Goal: Task Accomplishment & Management: Complete application form

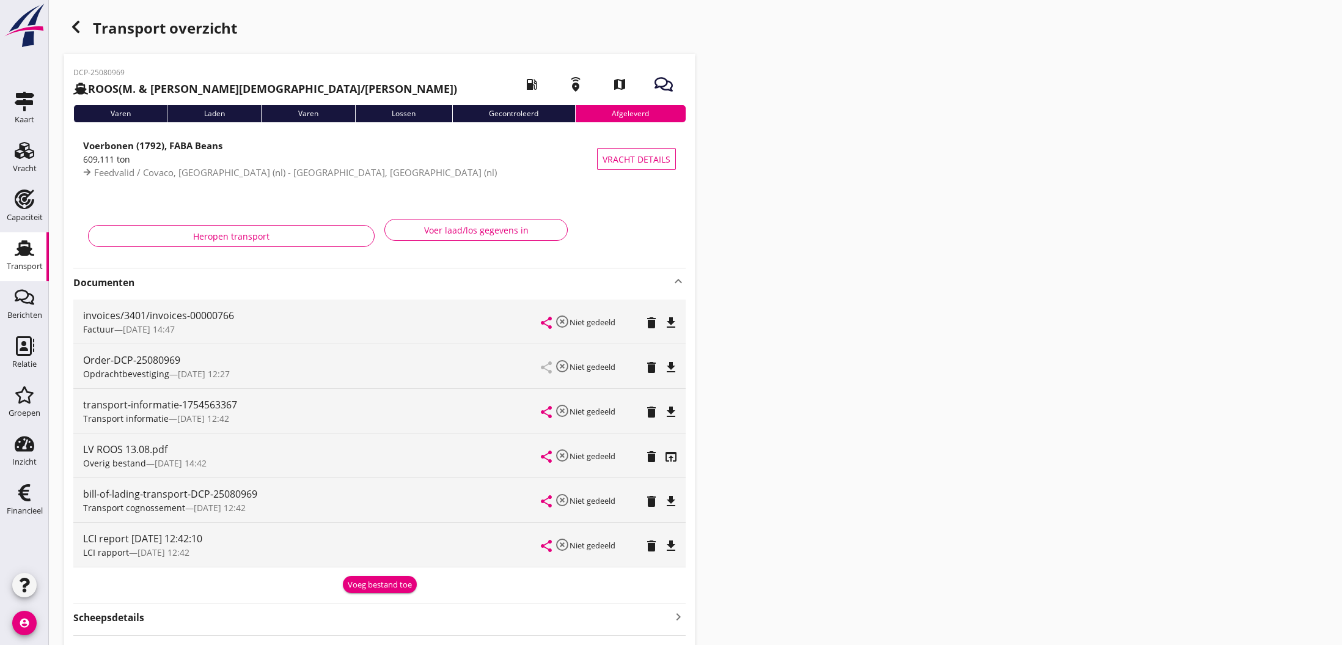
click at [76, 28] on icon "button" at bounding box center [75, 27] width 15 height 15
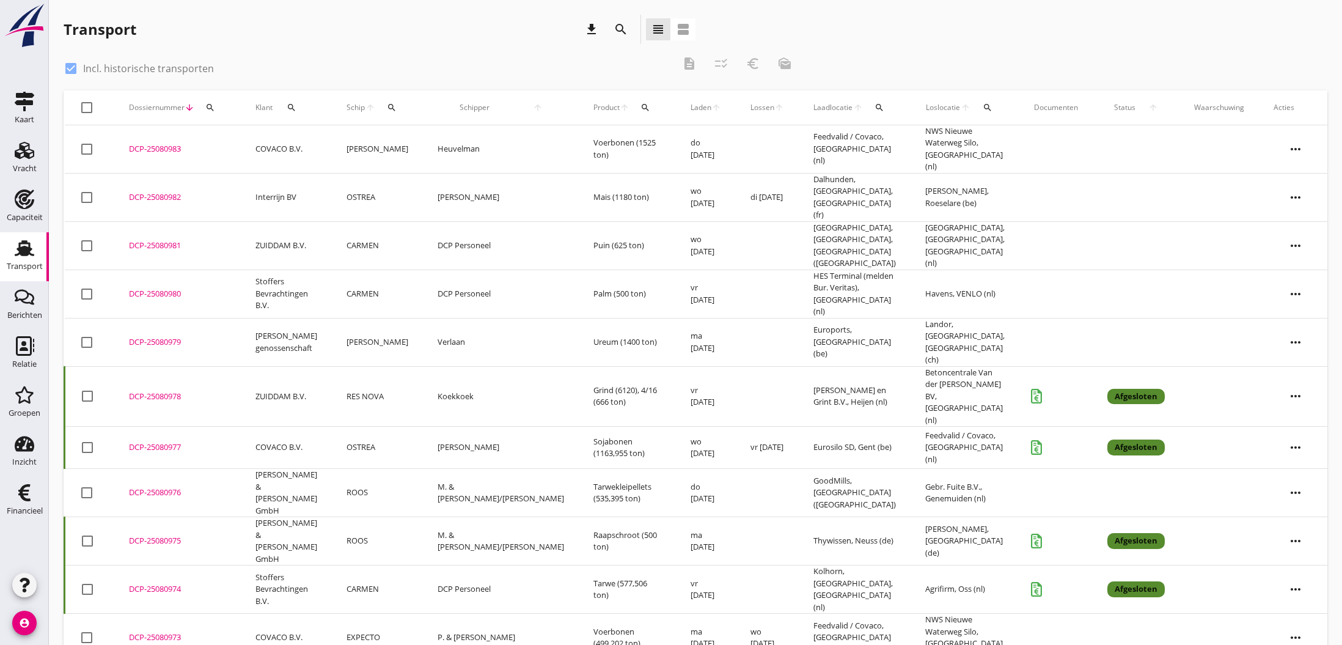
click at [70, 70] on div at bounding box center [71, 68] width 21 height 21
checkbox input "false"
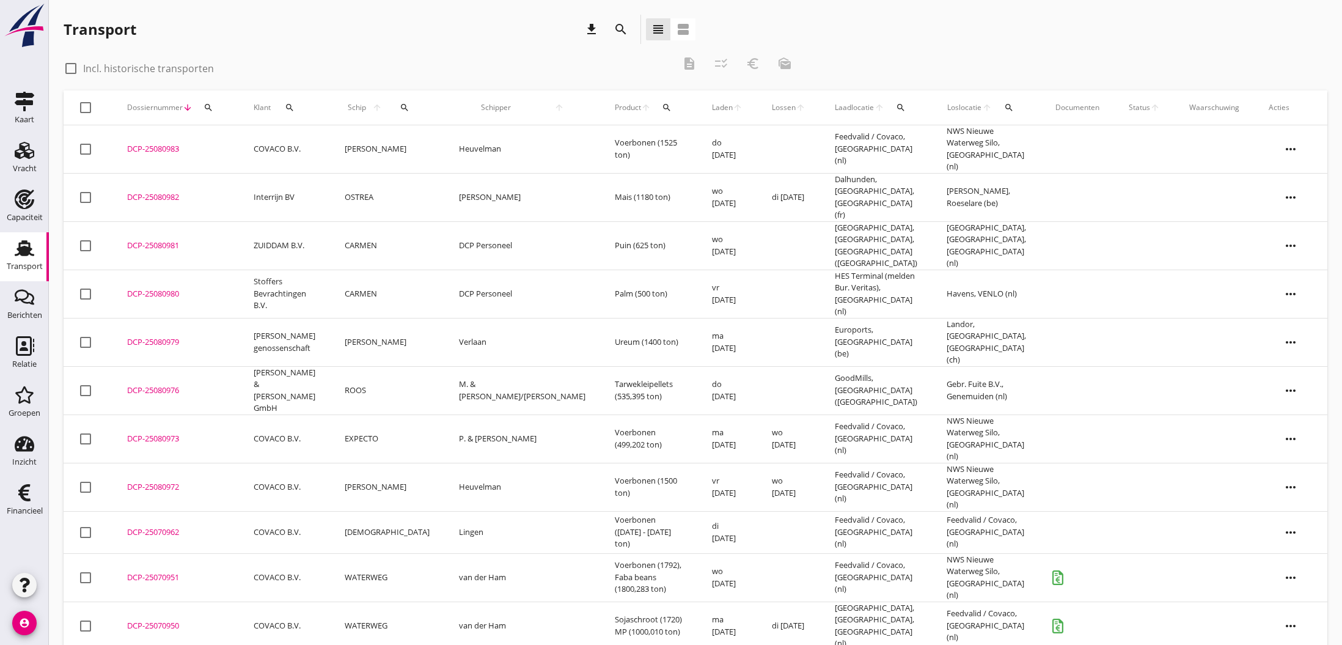
click at [159, 433] on div "DCP-25080973" at bounding box center [175, 439] width 97 height 12
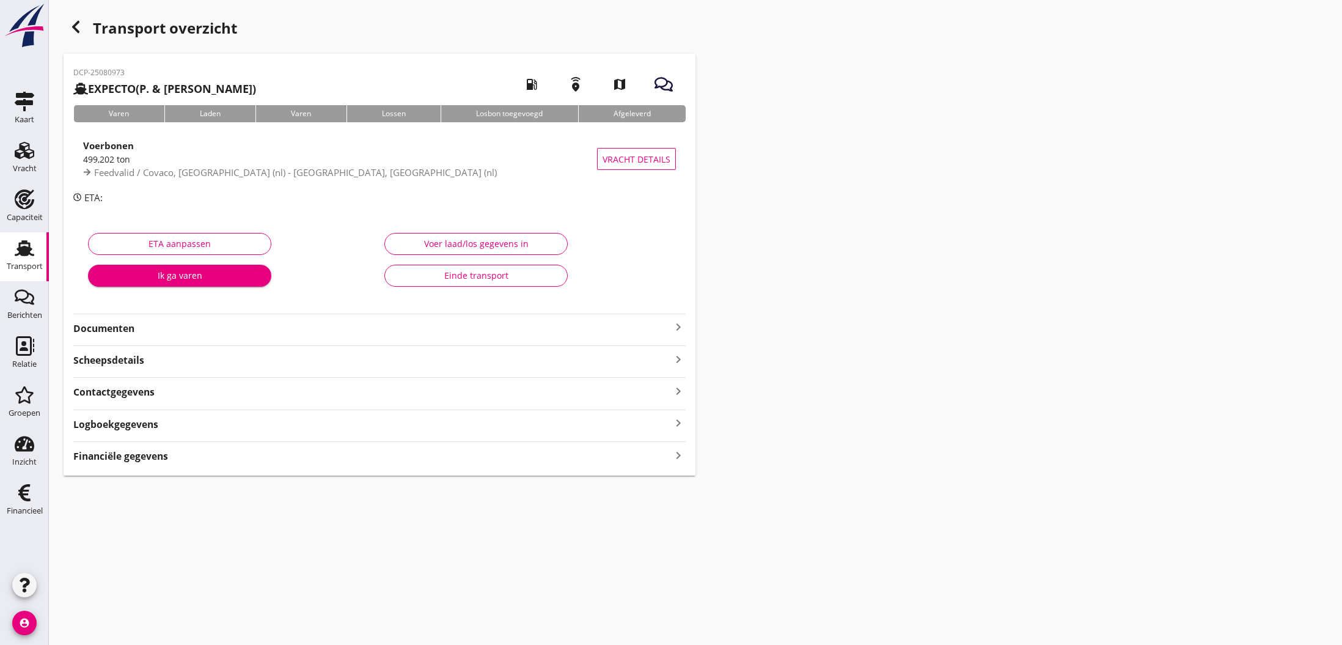
click at [676, 454] on icon "keyboard_arrow_right" at bounding box center [678, 455] width 15 height 17
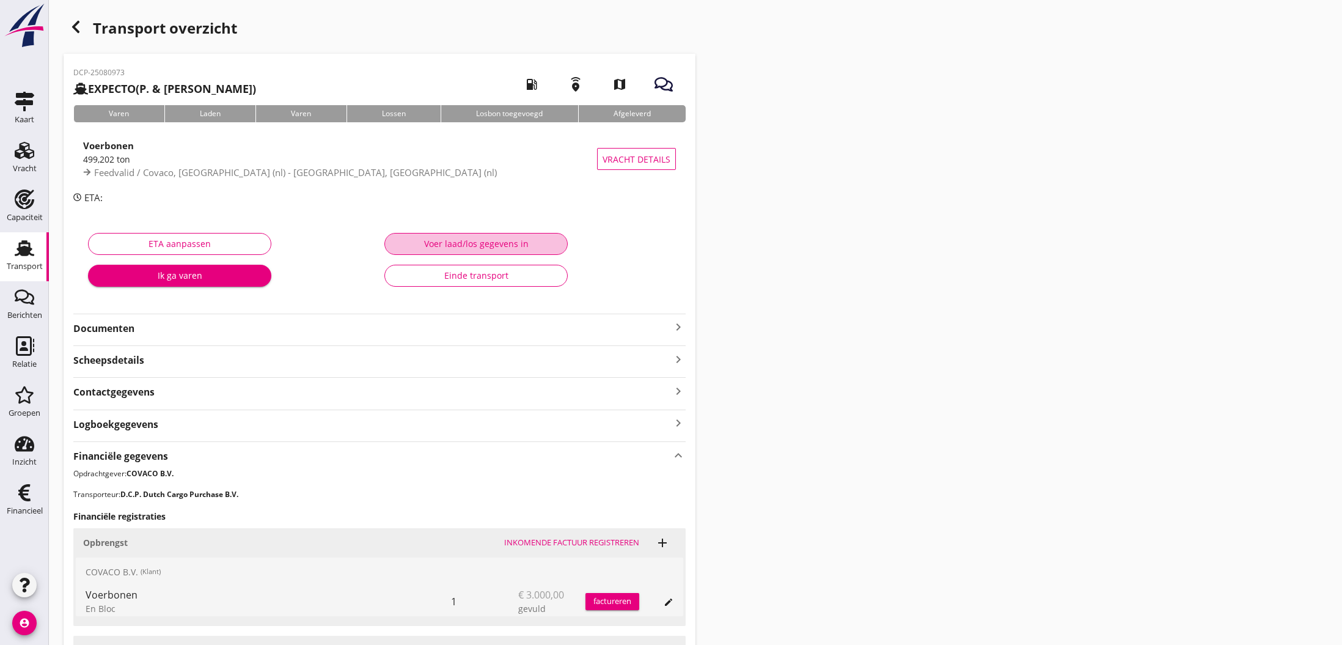
click at [474, 241] on div "Voer laad/los gegevens in" at bounding box center [476, 243] width 163 height 13
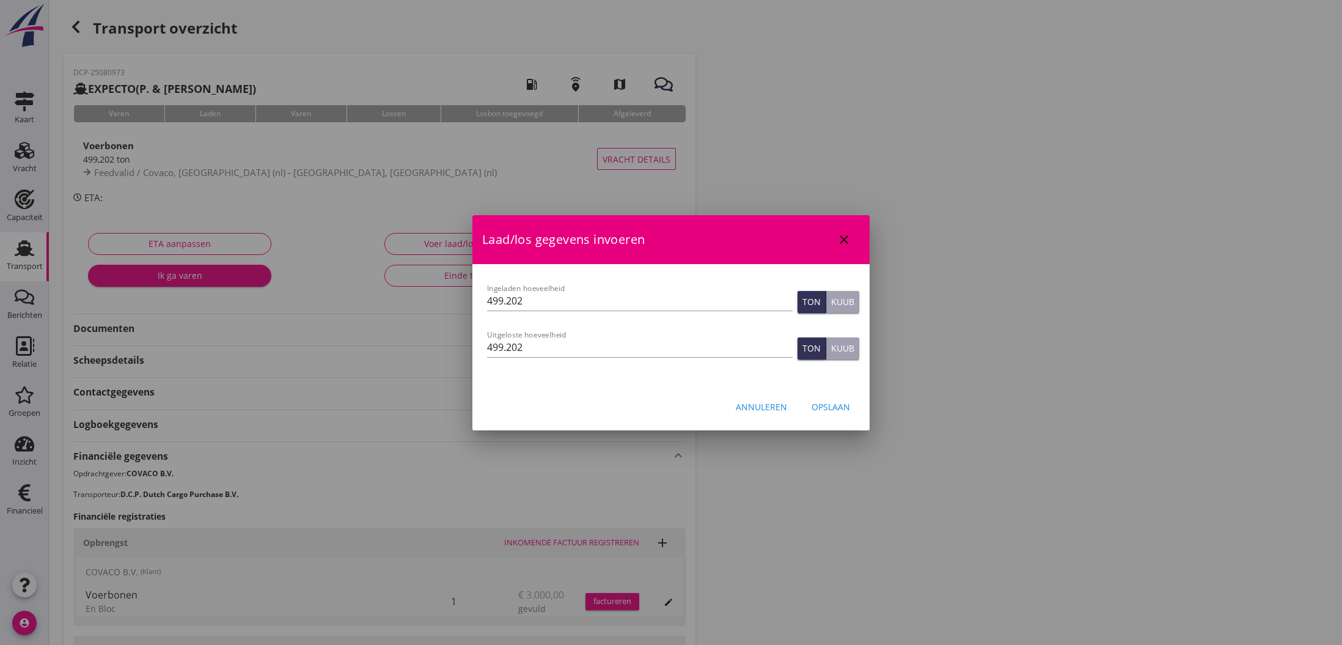
click at [833, 407] on div "Opslaan" at bounding box center [831, 406] width 39 height 13
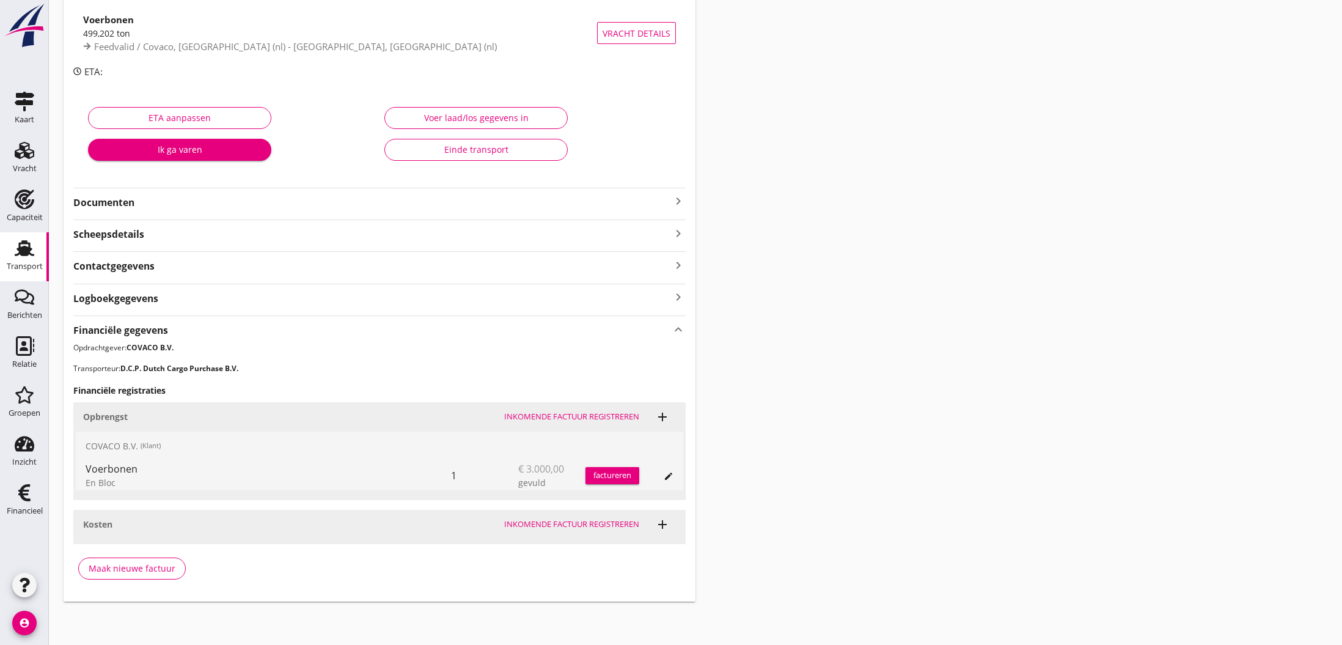
scroll to position [125, 0]
click at [143, 564] on div "Maak nieuwe factuur" at bounding box center [132, 569] width 87 height 13
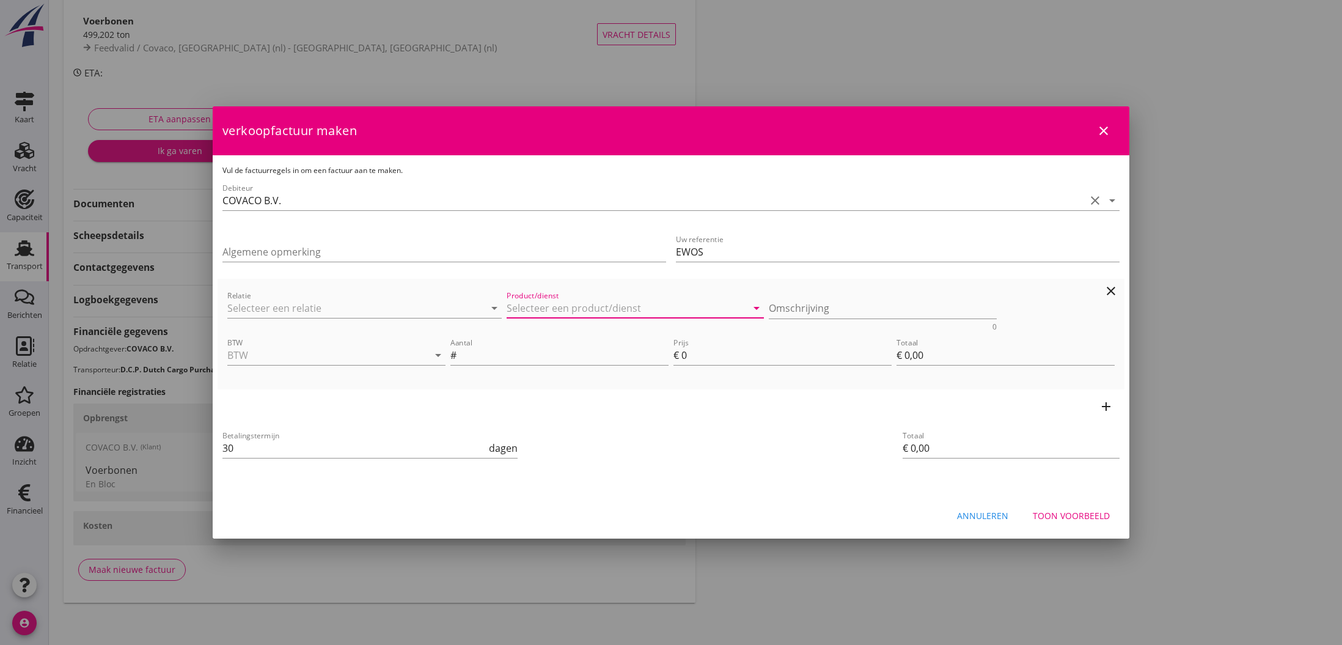
click at [613, 308] on input "Product/dienst" at bounding box center [627, 308] width 240 height 20
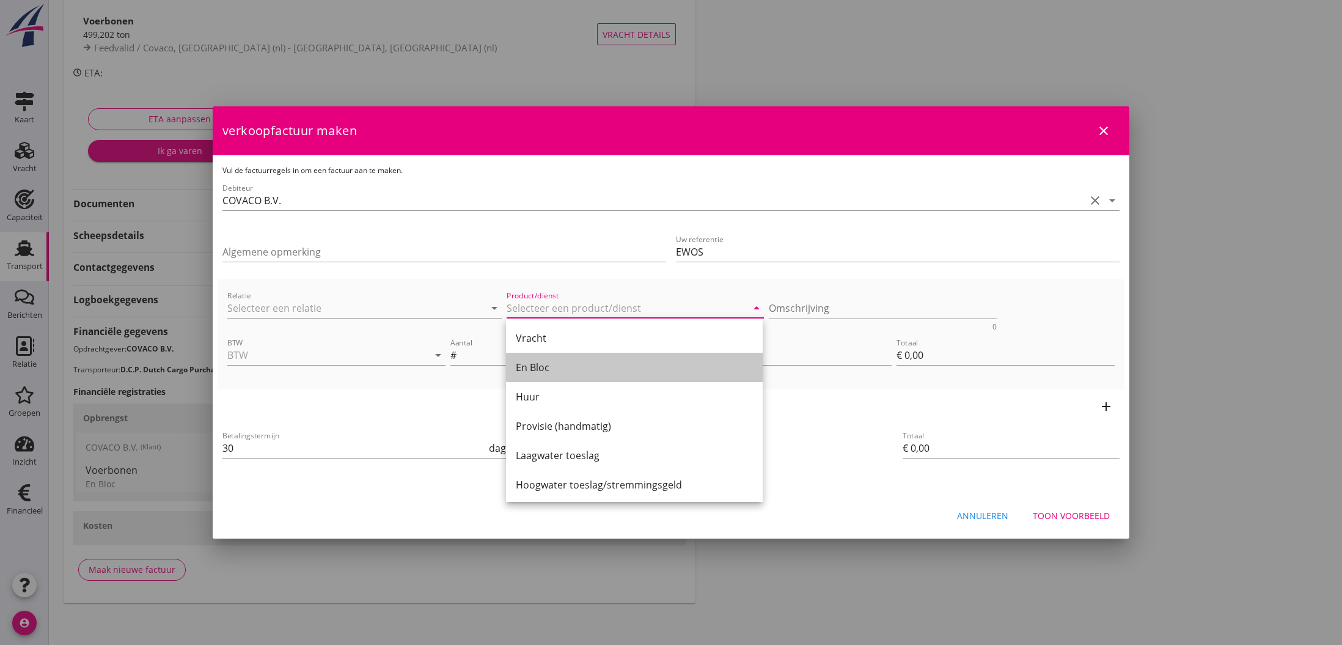
drag, startPoint x: 554, startPoint y: 366, endPoint x: 642, endPoint y: 339, distance: 92.0
click at [556, 366] on div "En Bloc" at bounding box center [634, 367] width 237 height 15
type input "En Bloc"
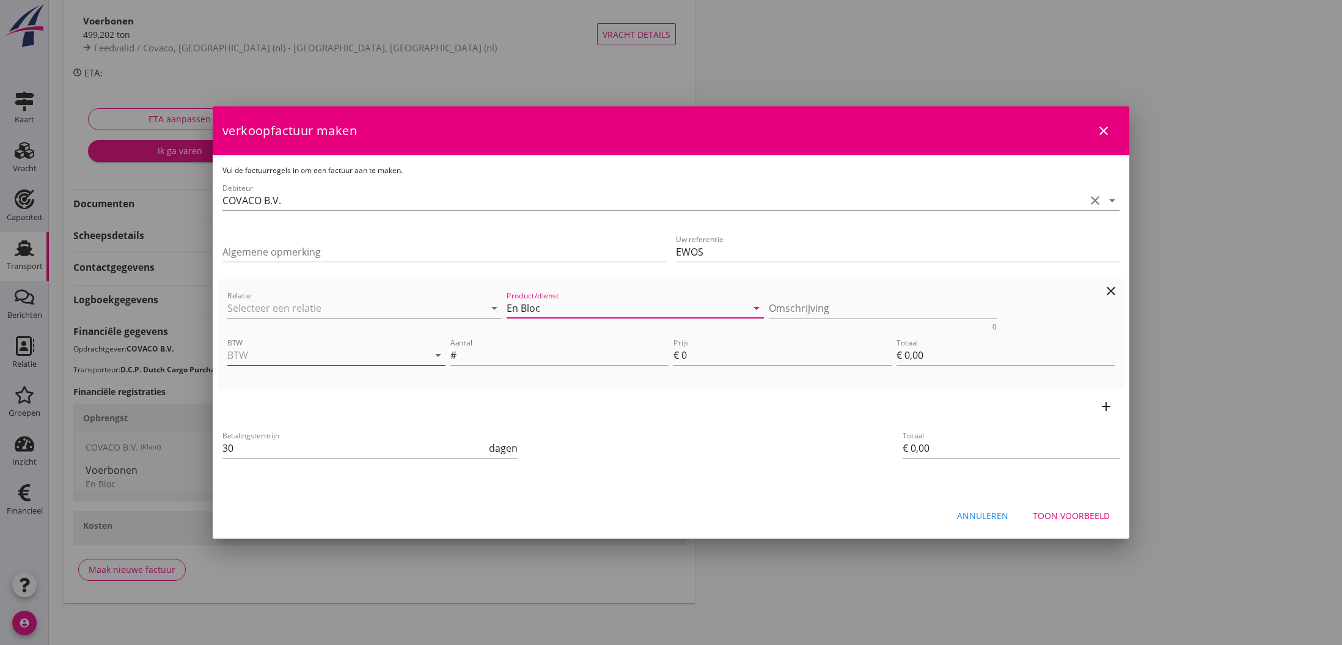
click at [296, 355] on input "BTW" at bounding box center [319, 355] width 184 height 20
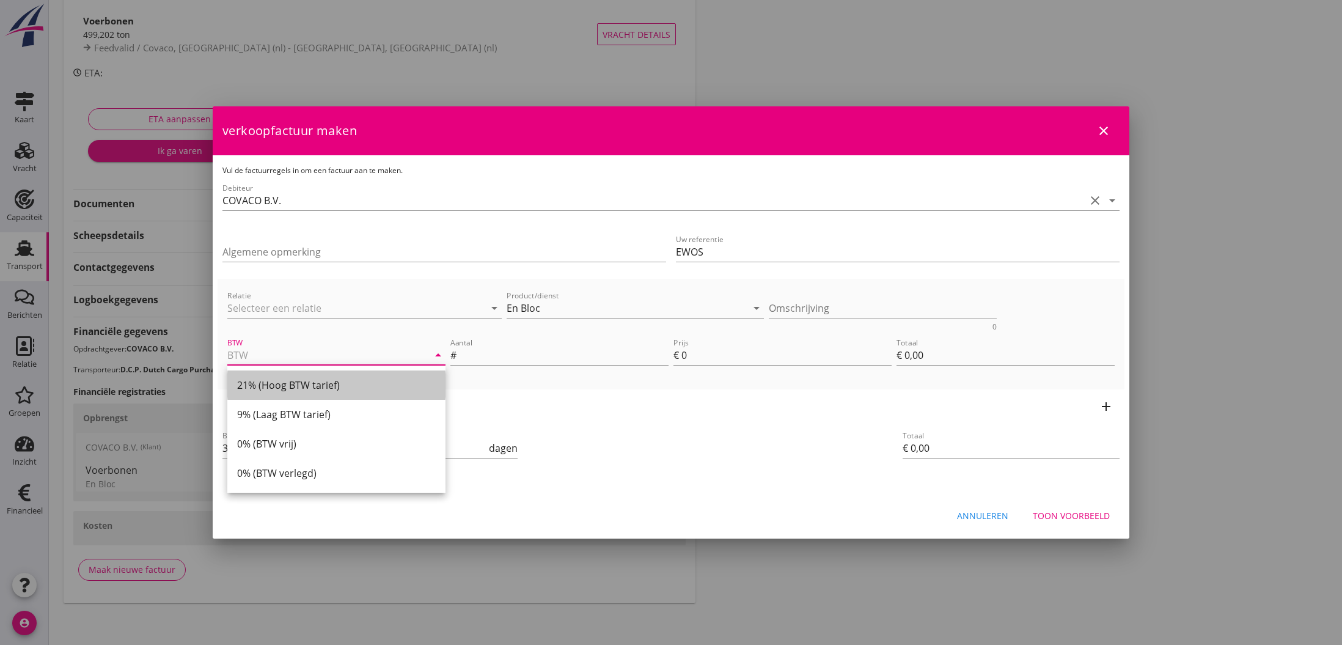
drag, startPoint x: 267, startPoint y: 387, endPoint x: 424, endPoint y: 365, distance: 158.0
click at [268, 388] on div "21% (Hoog BTW tarief)" at bounding box center [336, 385] width 199 height 15
type input "21% (Hoog BTW tarief)"
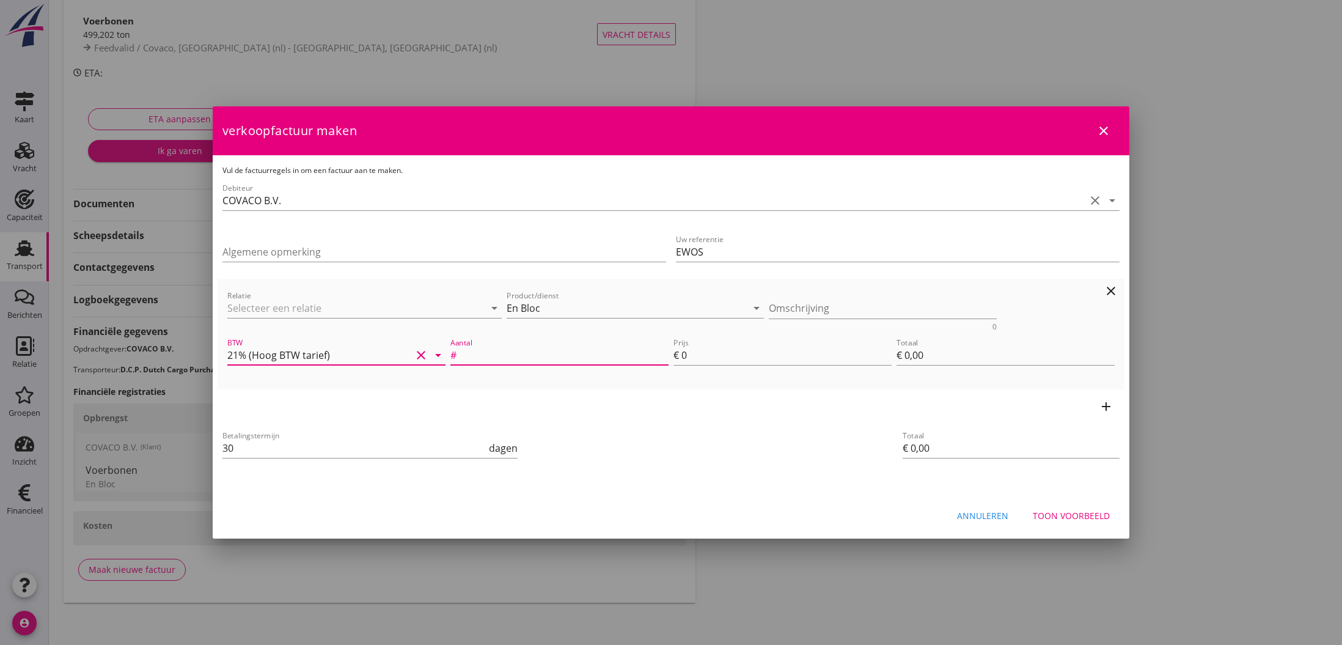
click at [474, 353] on input "Aantal" at bounding box center [564, 355] width 210 height 20
type input "1"
click at [686, 356] on input "0" at bounding box center [787, 355] width 210 height 20
type input "3"
type input "€ 3,00"
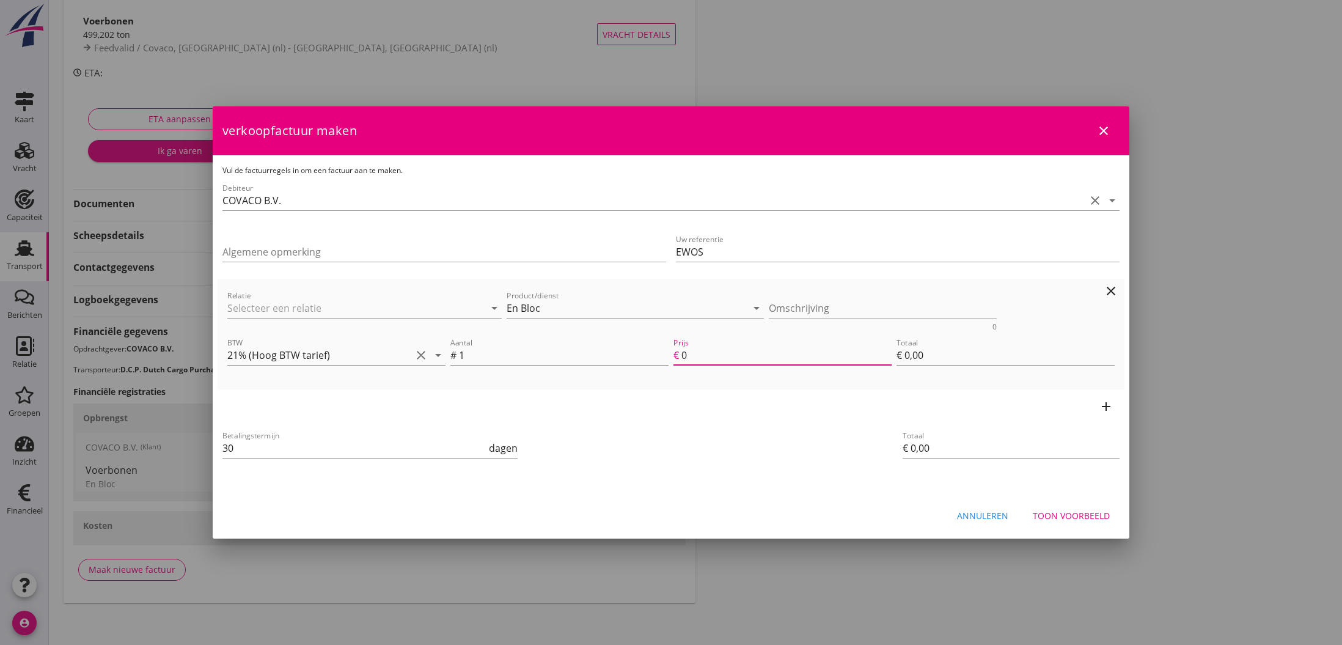
type input "€ 3,00"
type input "30"
type input "€ 30,00"
type input "300"
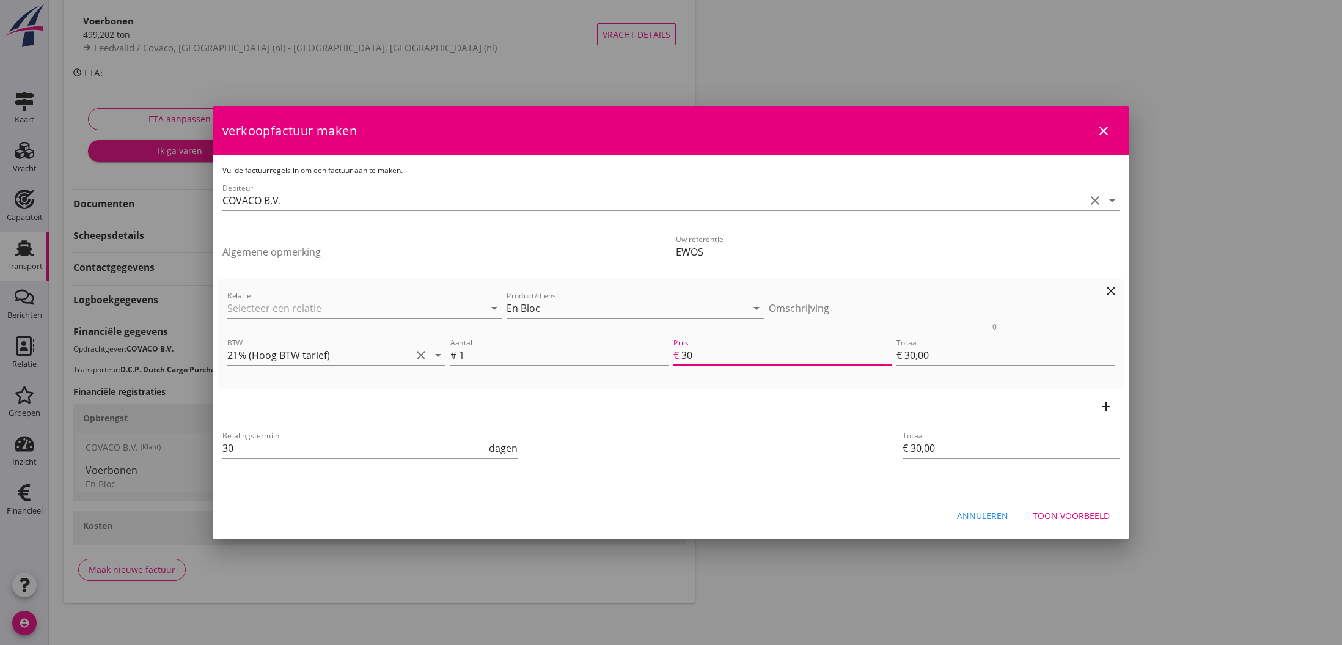
type input "€ 300,00"
type input "3000"
type input "€ 3.000,00"
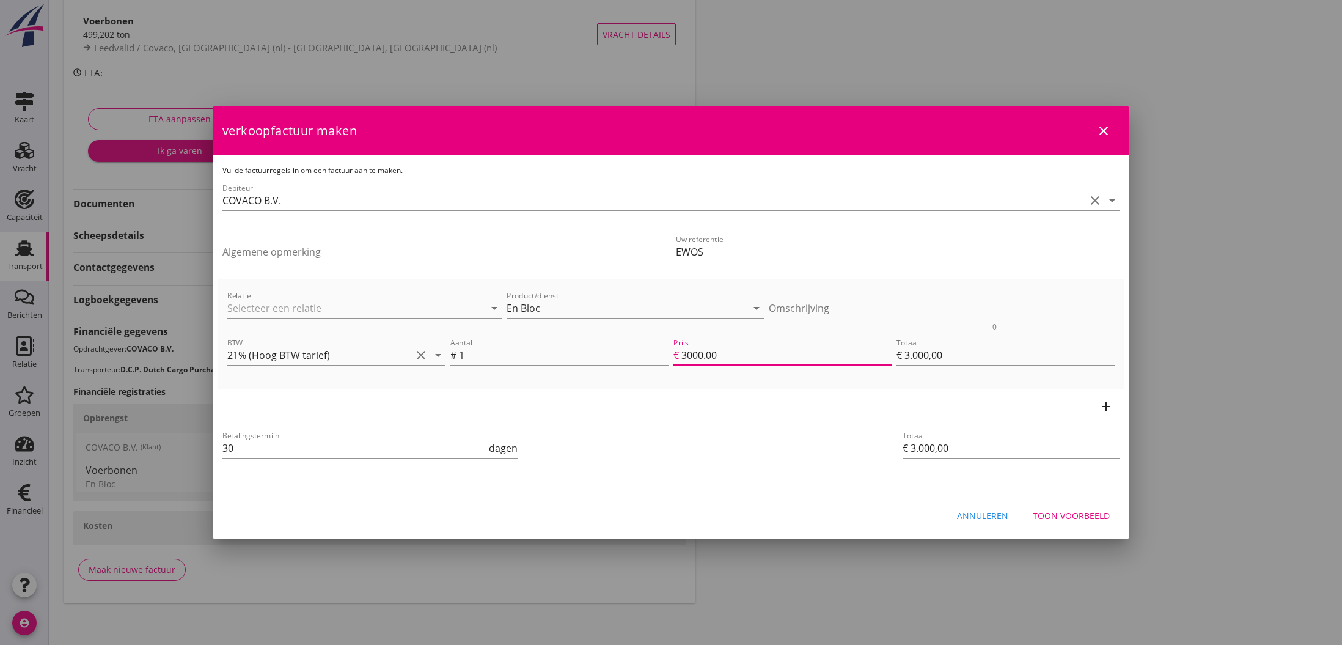
type input "3000.00"
click at [1106, 407] on icon "add" at bounding box center [1106, 406] width 15 height 15
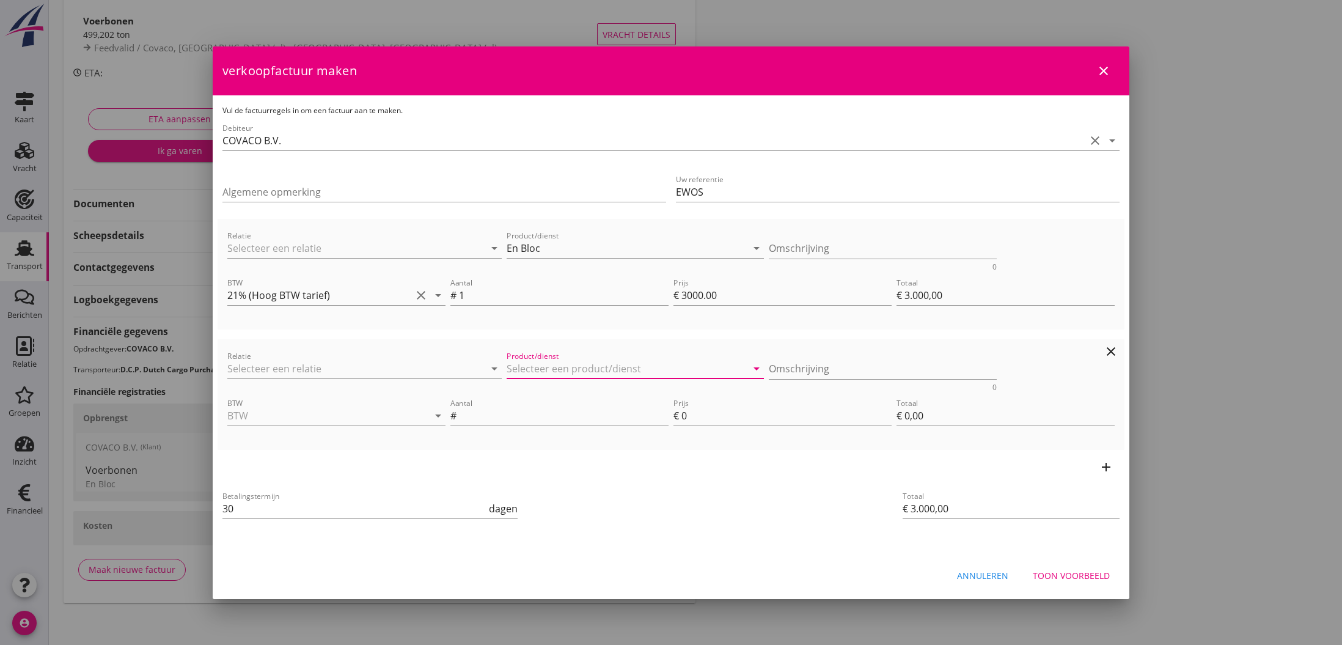
click at [729, 369] on input "Product/dienst" at bounding box center [627, 369] width 240 height 20
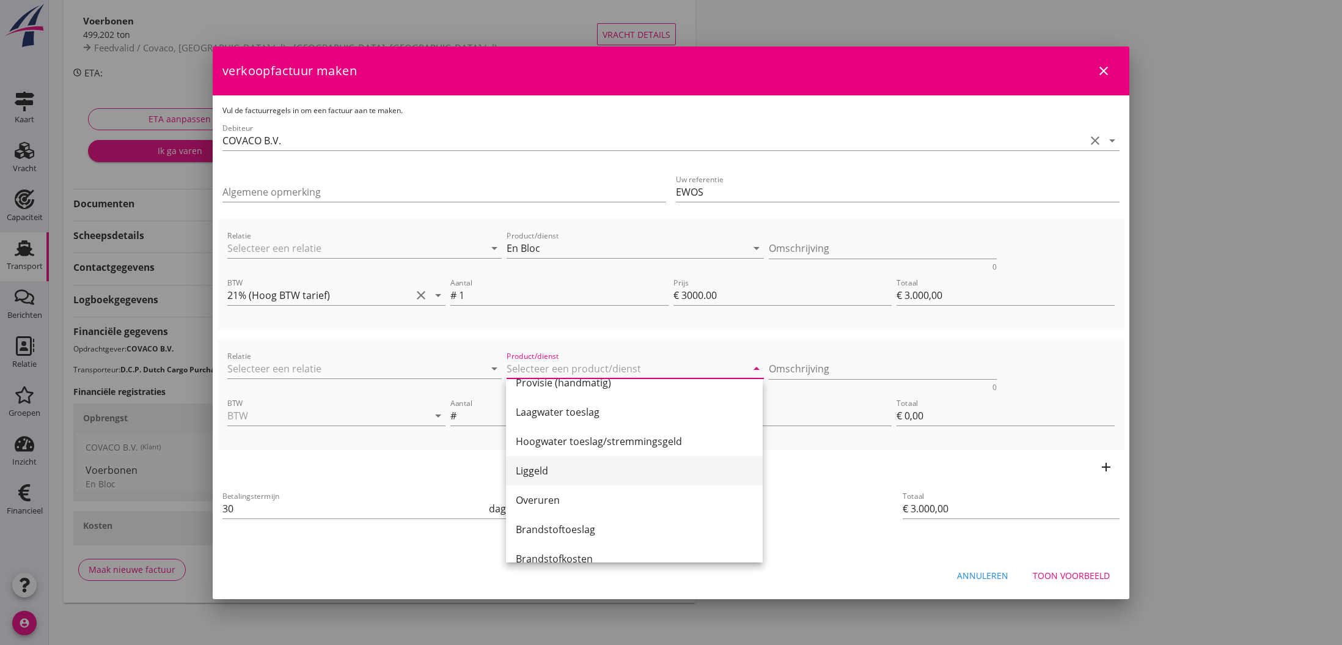
scroll to position [105, 0]
click at [551, 473] on div "Liggeld" at bounding box center [634, 470] width 237 height 15
type input "Liggeld"
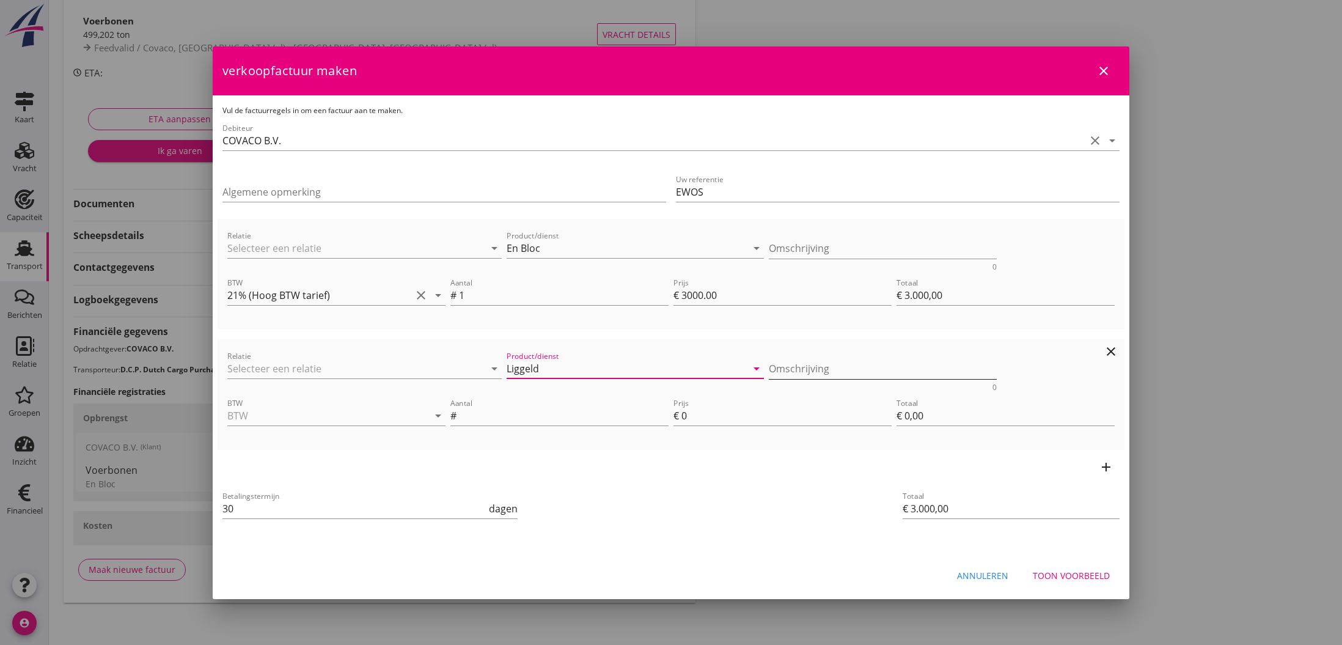
click at [821, 370] on textarea "Omschrijving" at bounding box center [883, 369] width 229 height 20
paste textarea "[DATE]. 06.00 uur los gereed, ledig [DATE]. 08.30 uur = 75 uur -/- 40 uur losti…"
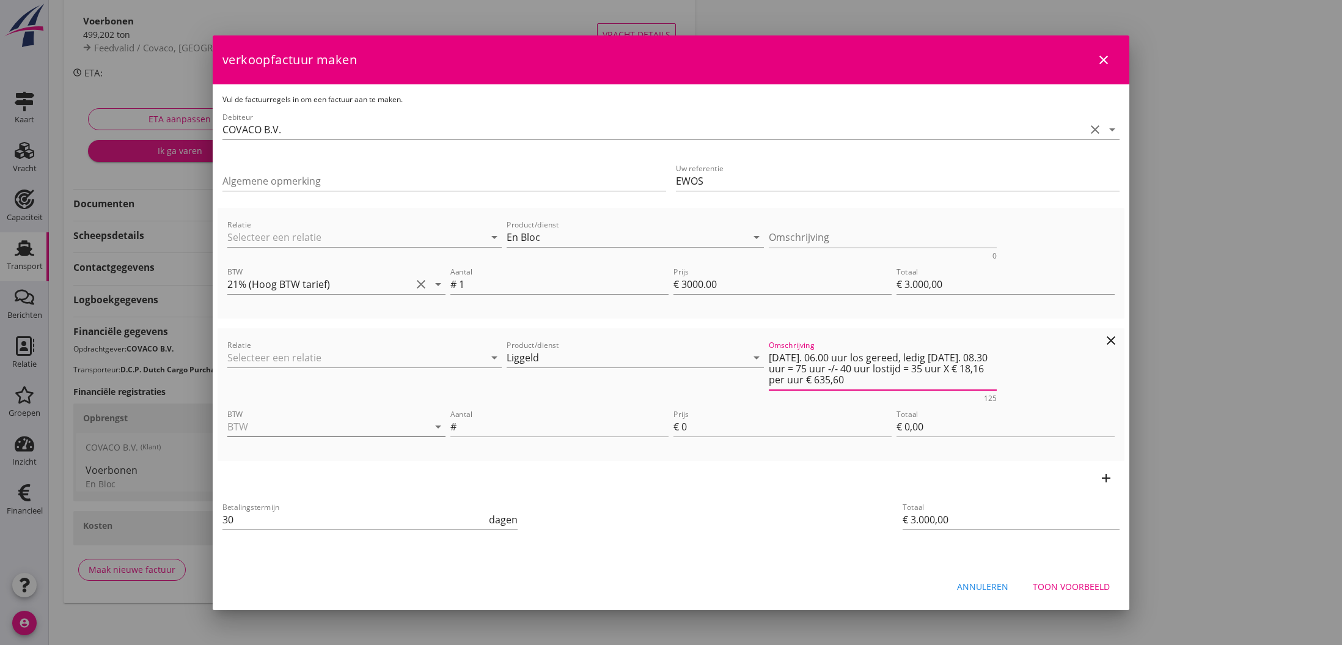
type textarea "[DATE]. 06.00 uur los gereed, ledig [DATE]. 08.30 uur = 75 uur -/- 40 uur losti…"
click at [273, 433] on input "BTW" at bounding box center [319, 427] width 184 height 20
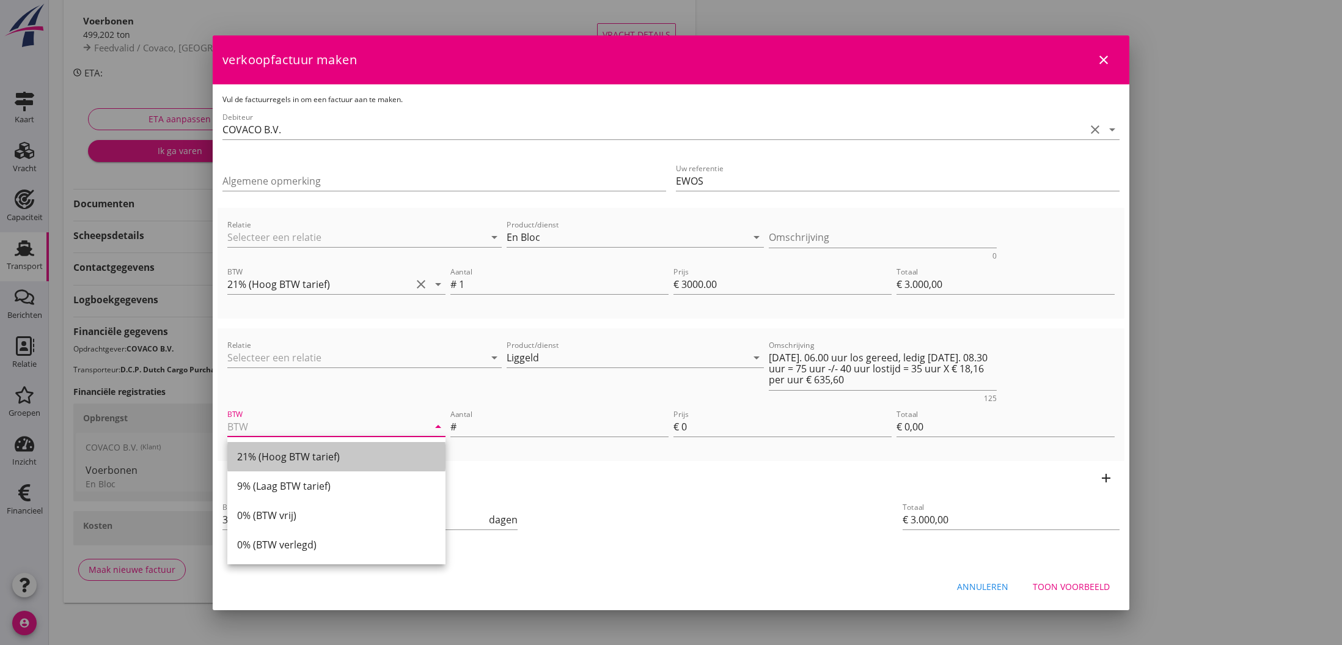
drag, startPoint x: 259, startPoint y: 455, endPoint x: 377, endPoint y: 434, distance: 119.9
click at [260, 455] on div "21% (Hoog BTW tarief)" at bounding box center [336, 456] width 199 height 15
type input "21% (Hoog BTW tarief)"
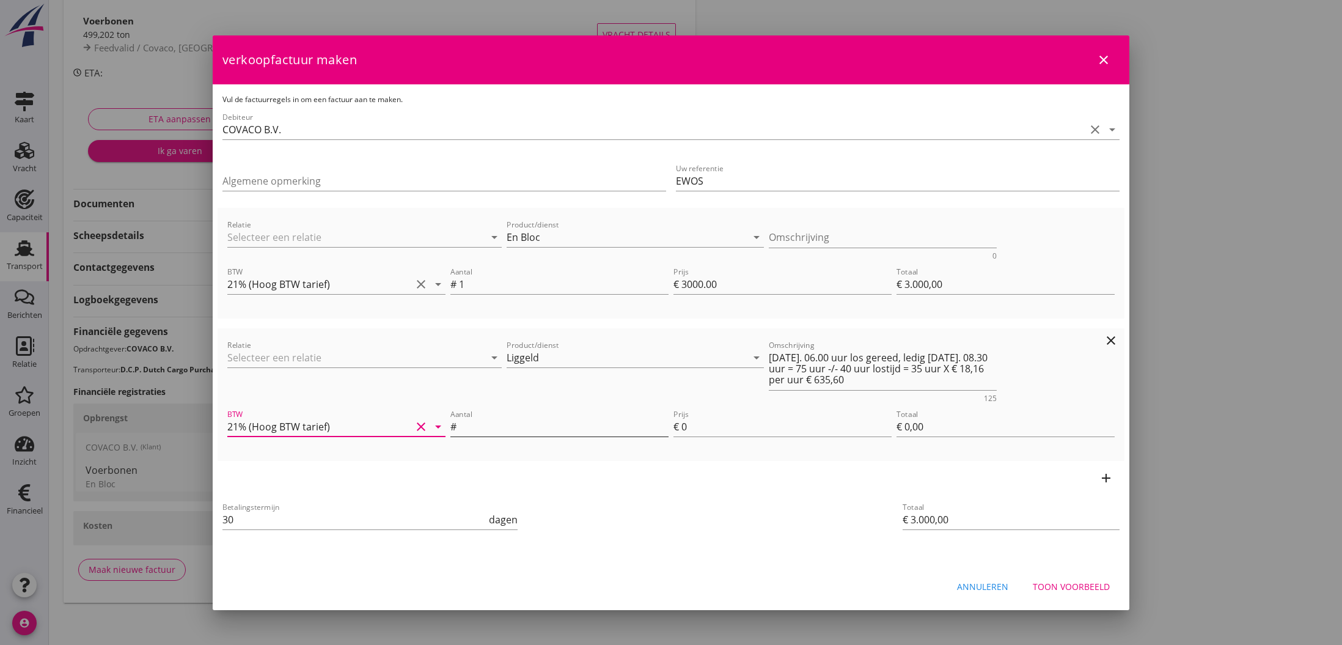
click at [526, 427] on input "Aantal" at bounding box center [564, 427] width 210 height 20
type input "35"
click at [687, 429] on input "0" at bounding box center [787, 427] width 210 height 20
type input "€ 3.035,00"
type input "1"
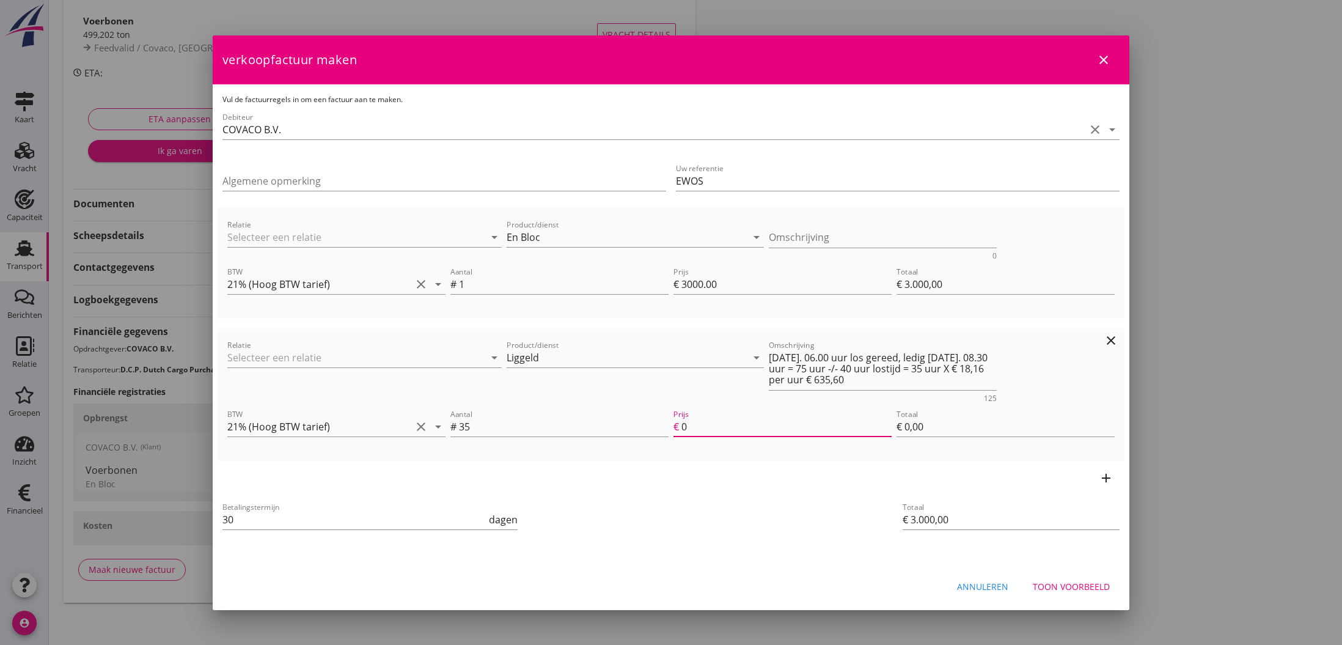
type input "€ 35,00"
type input "€ 3.630,00"
type input "18"
type input "€ 630,00"
type input "€ 3.633,50"
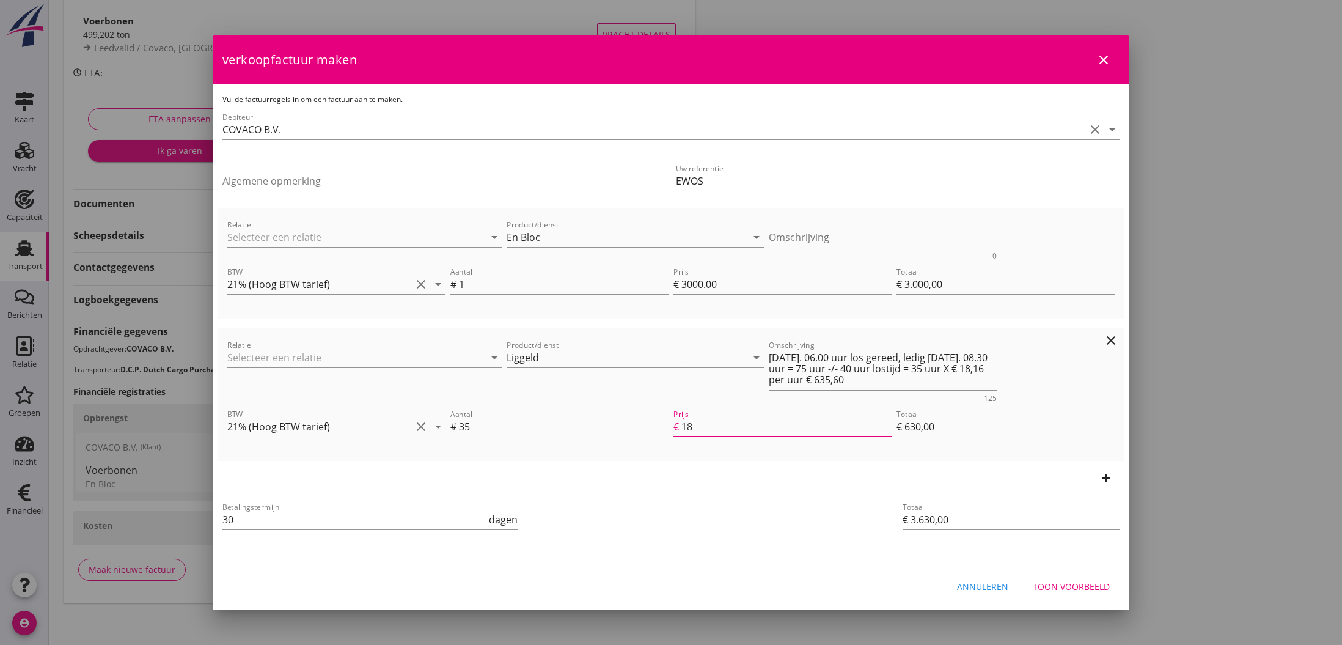
type input "18.1"
type input "€ 633,50"
type input "€ 3.635,60"
type input "18.16"
type input "€ 635,60"
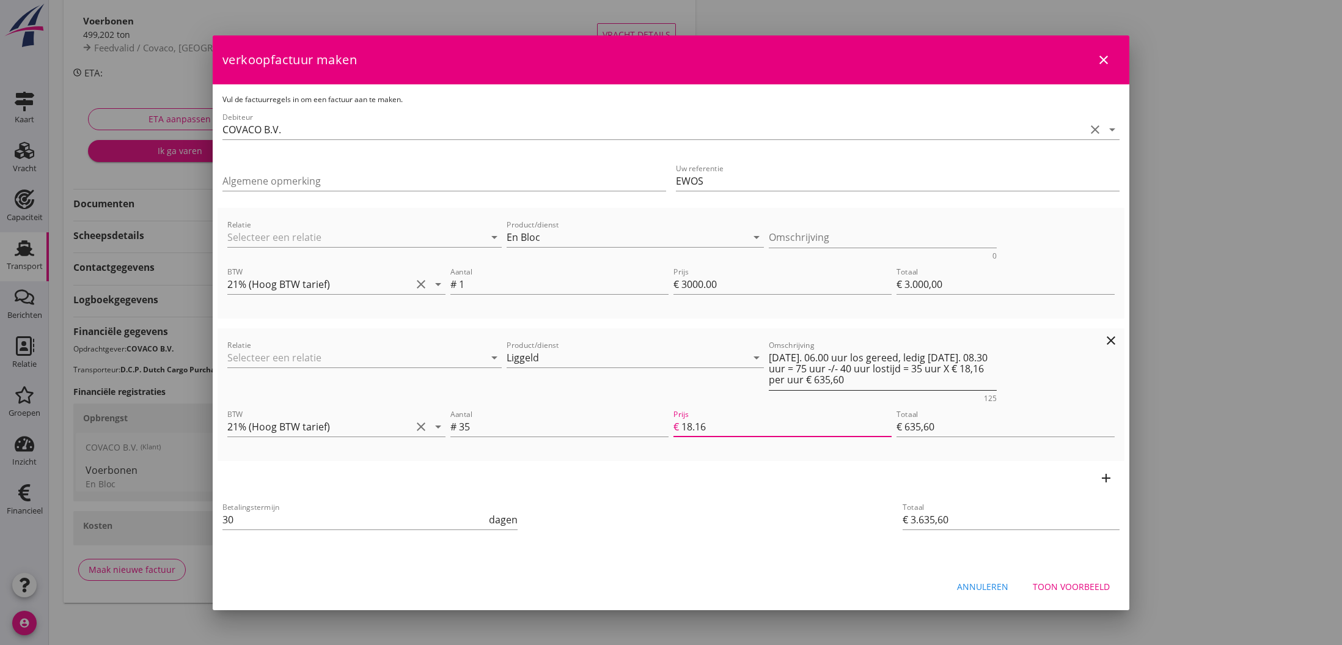
type input "18.16"
drag, startPoint x: 800, startPoint y: 381, endPoint x: 918, endPoint y: 385, distance: 118.0
click at [918, 385] on textarea "[DATE]. 06.00 uur los gereed, ledig [DATE]. 08.30 uur = 75 uur -/- 40 uur losti…" at bounding box center [883, 369] width 229 height 42
type textarea "[DATE]. 06.00 uur los gereed, ledig [DATE]. 08.30 uur = 75 uur -/- 40 uur losti…"
click at [1103, 479] on icon "add" at bounding box center [1106, 478] width 15 height 15
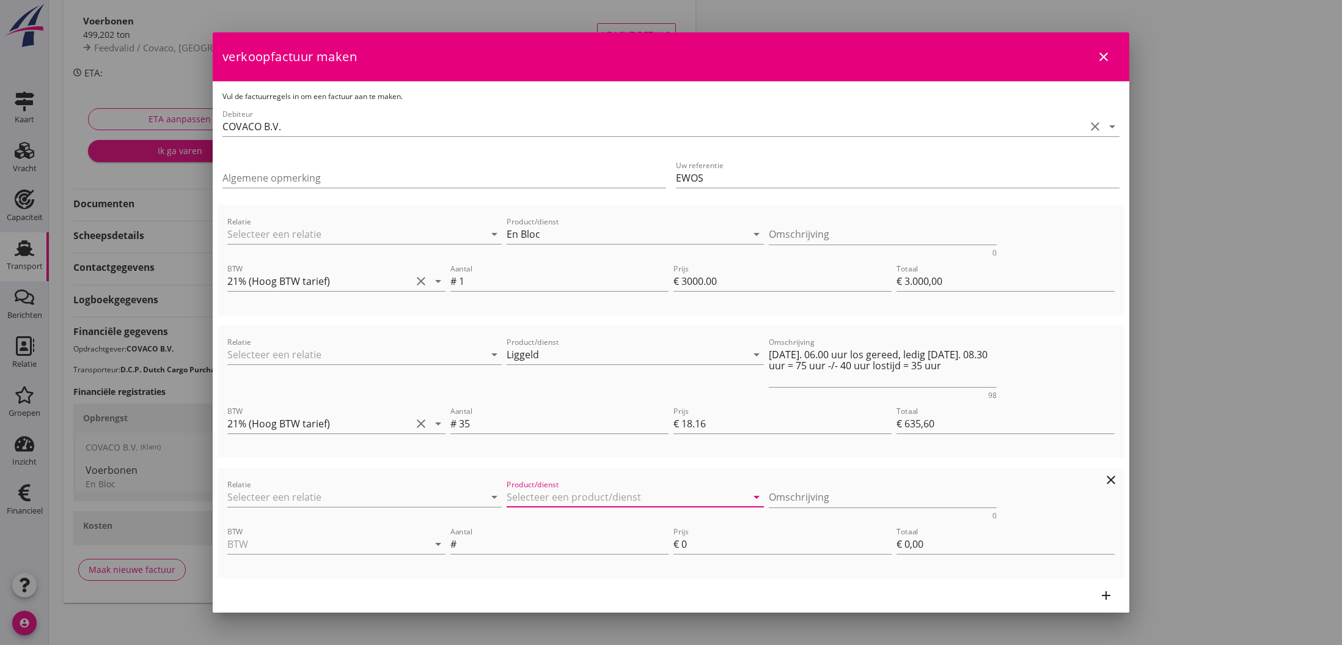
click at [521, 500] on input "Product/dienst" at bounding box center [627, 497] width 240 height 20
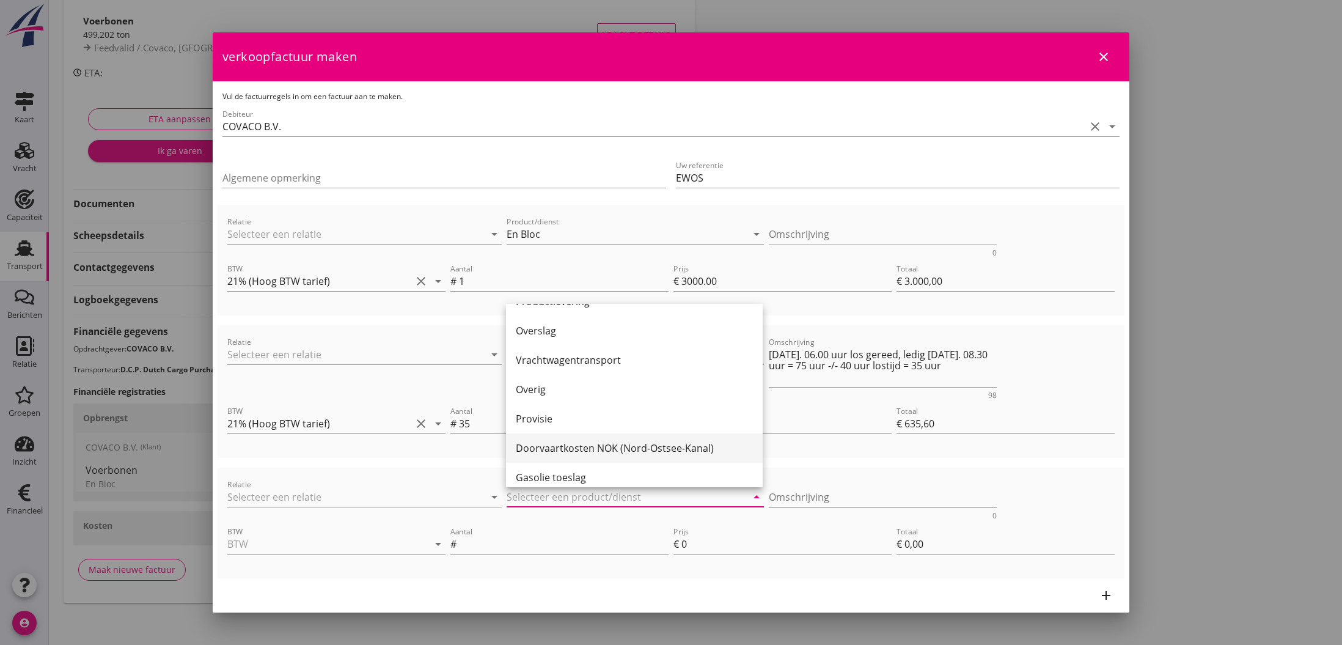
scroll to position [349, 0]
click at [534, 418] on div "Provisie" at bounding box center [634, 414] width 237 height 15
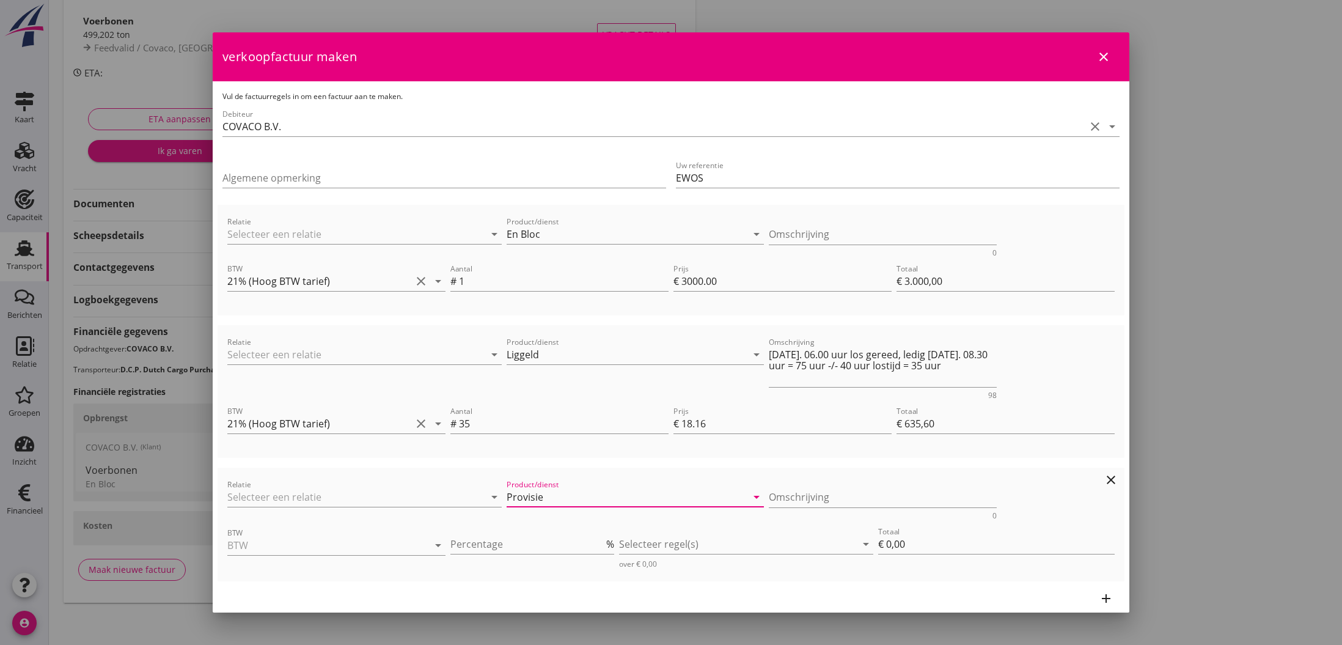
click at [753, 501] on icon "arrow_drop_down" at bounding box center [756, 497] width 15 height 15
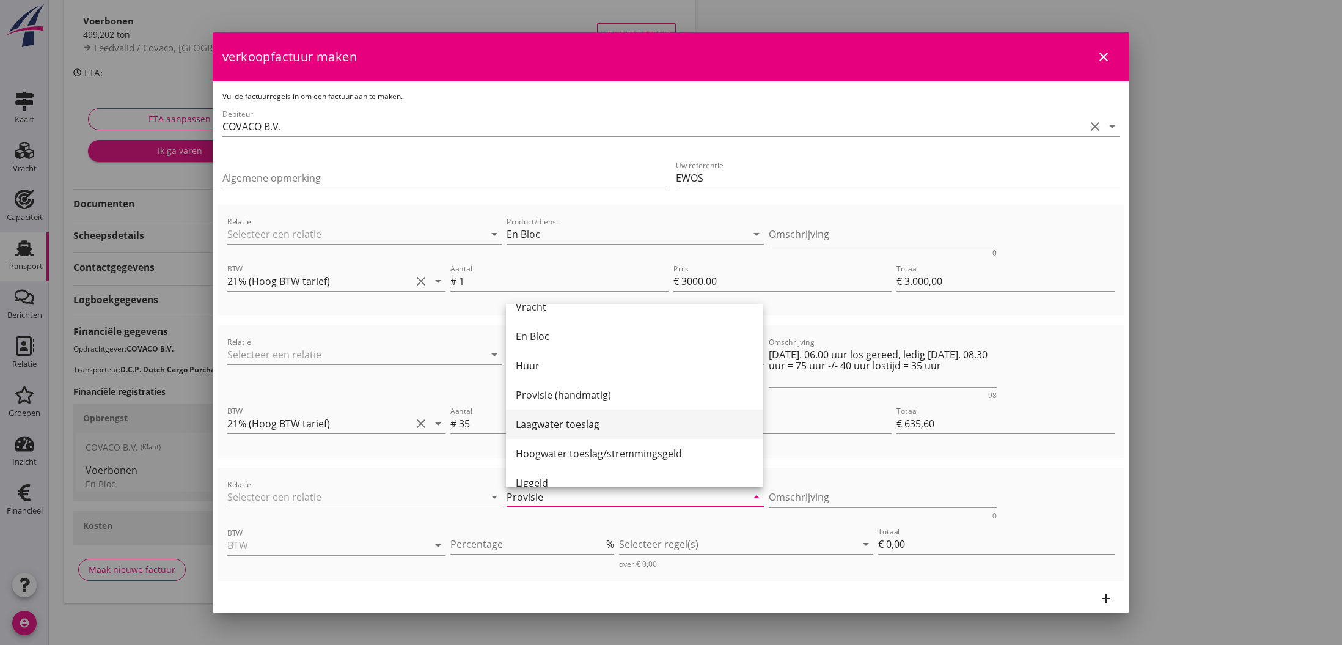
scroll to position [39, 0]
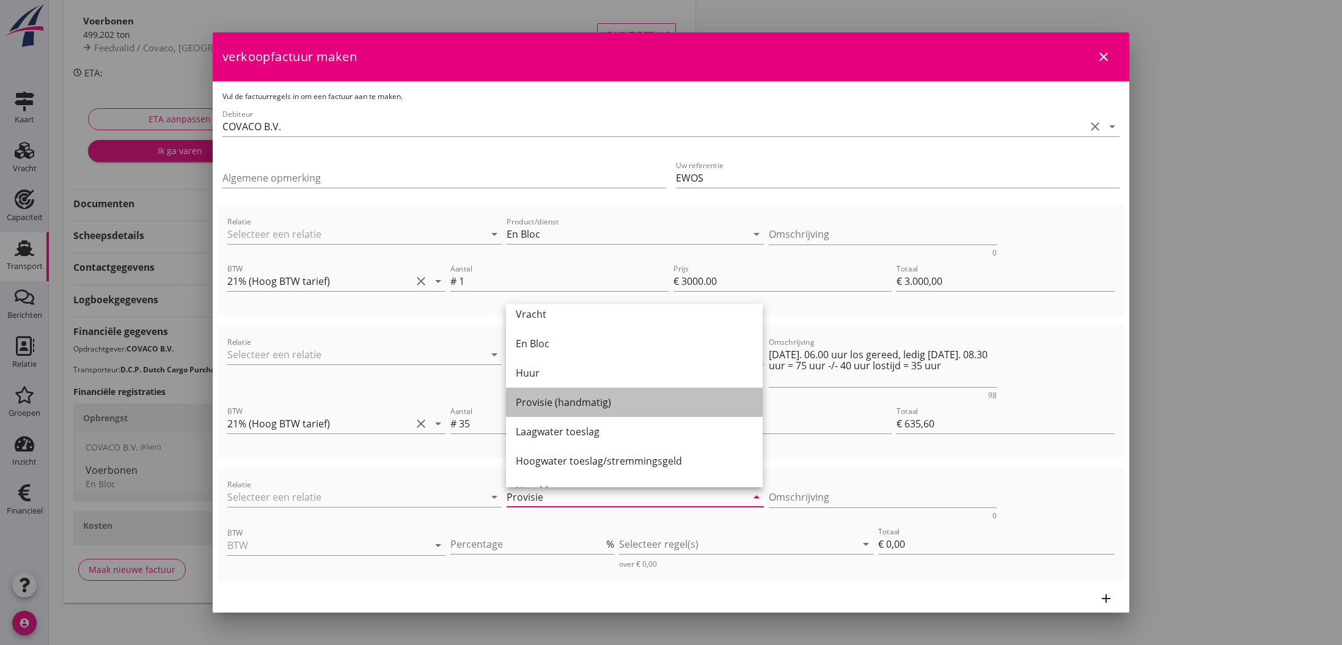
click at [572, 405] on div "Provisie (handmatig)" at bounding box center [634, 402] width 237 height 15
type input "Provisie (handmatig)"
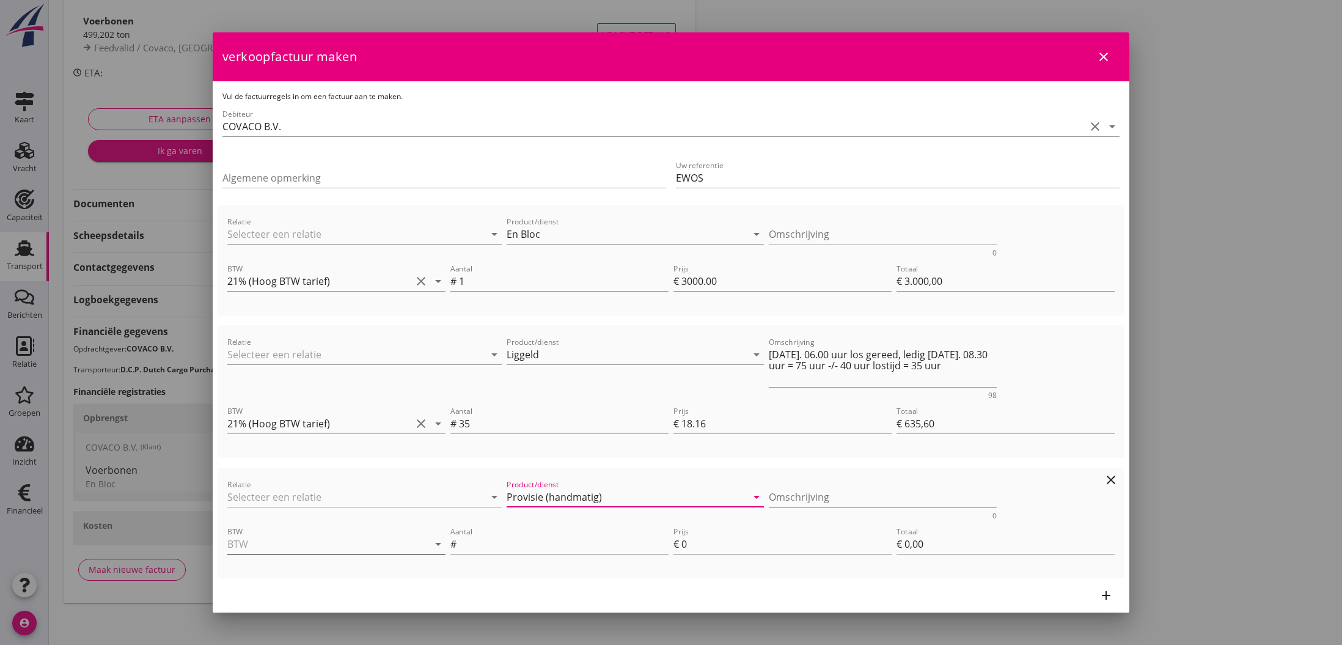
click at [392, 538] on input "BTW" at bounding box center [319, 544] width 184 height 20
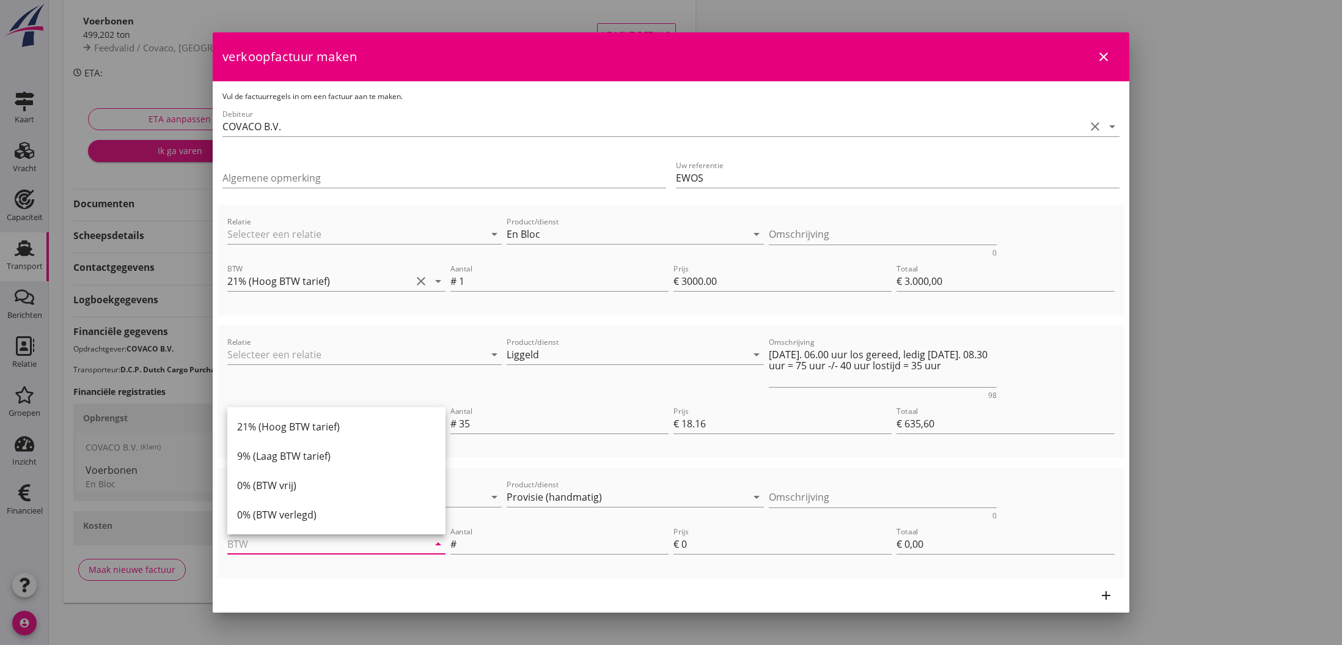
click at [331, 429] on div "21% (Hoog BTW tarief)" at bounding box center [336, 426] width 199 height 15
type input "21% (Hoog BTW tarief)"
click at [756, 498] on icon "arrow_drop_down" at bounding box center [756, 497] width 15 height 15
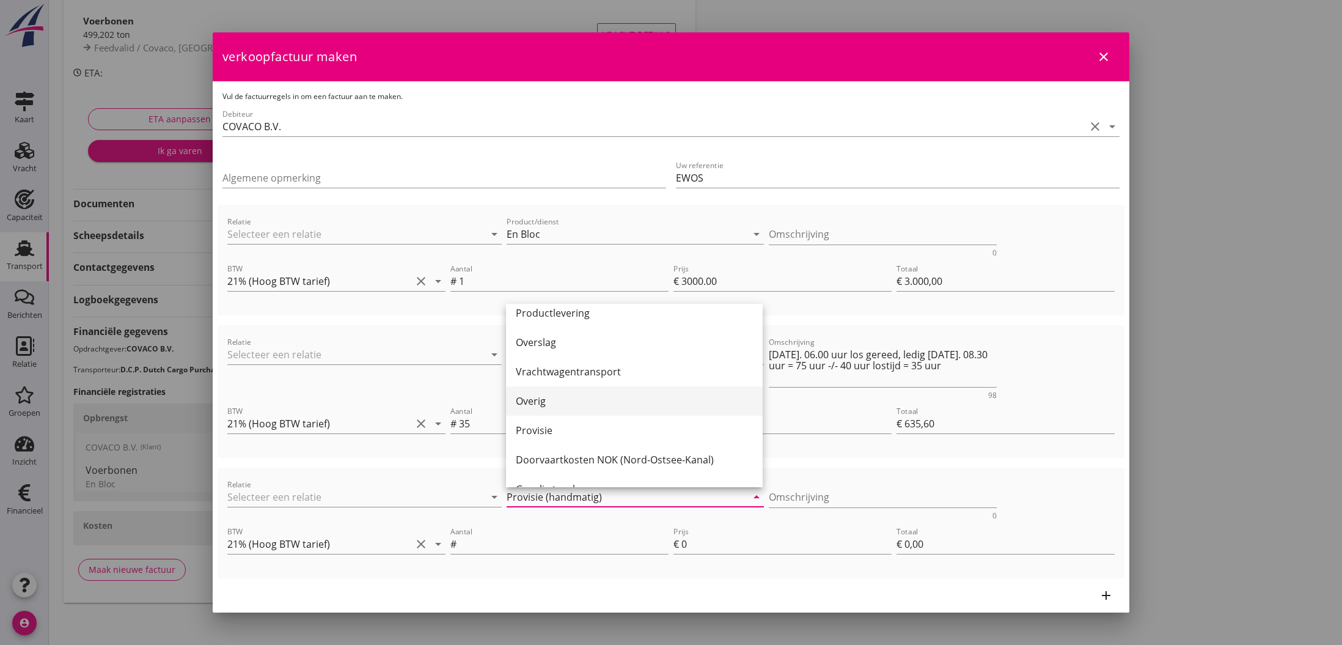
scroll to position [334, 0]
click at [563, 430] on div "Provisie" at bounding box center [634, 429] width 237 height 15
type input "Provisie"
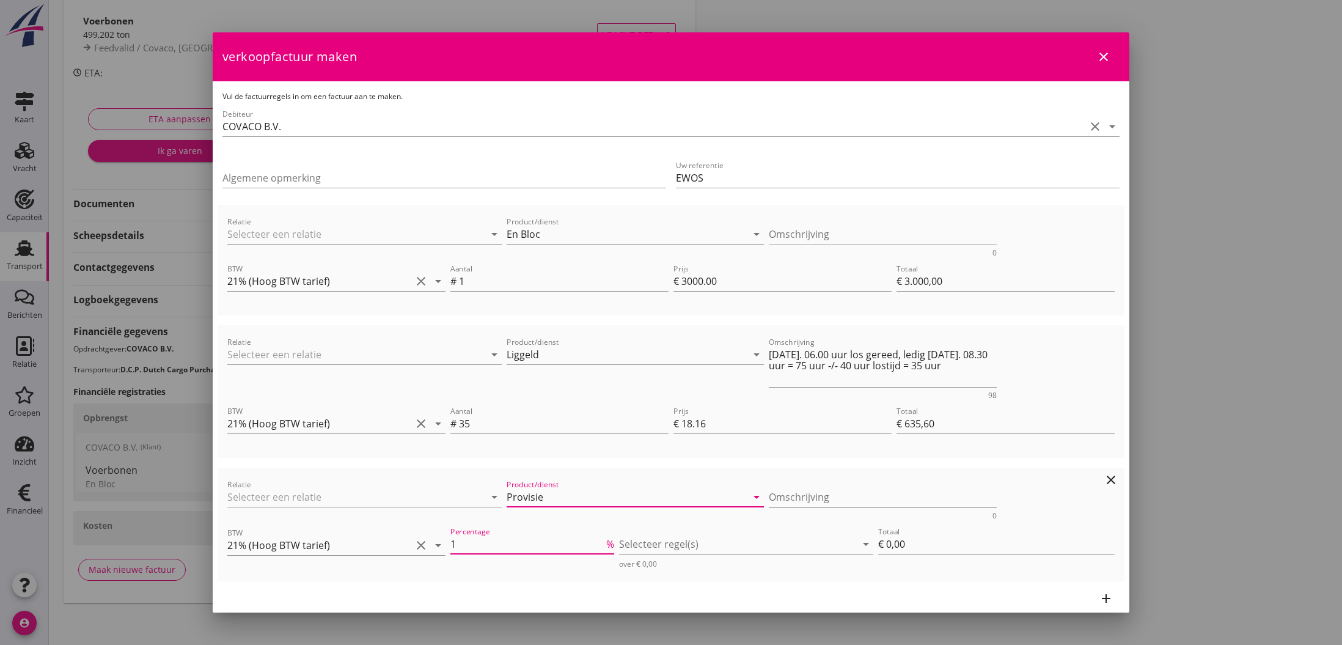
click at [604, 541] on input "1" at bounding box center [527, 544] width 153 height 20
click at [604, 541] on input "2" at bounding box center [527, 544] width 153 height 20
click at [604, 541] on input "3" at bounding box center [527, 544] width 153 height 20
click at [604, 541] on input "4" at bounding box center [527, 544] width 153 height 20
click at [604, 541] on input "5" at bounding box center [527, 544] width 153 height 20
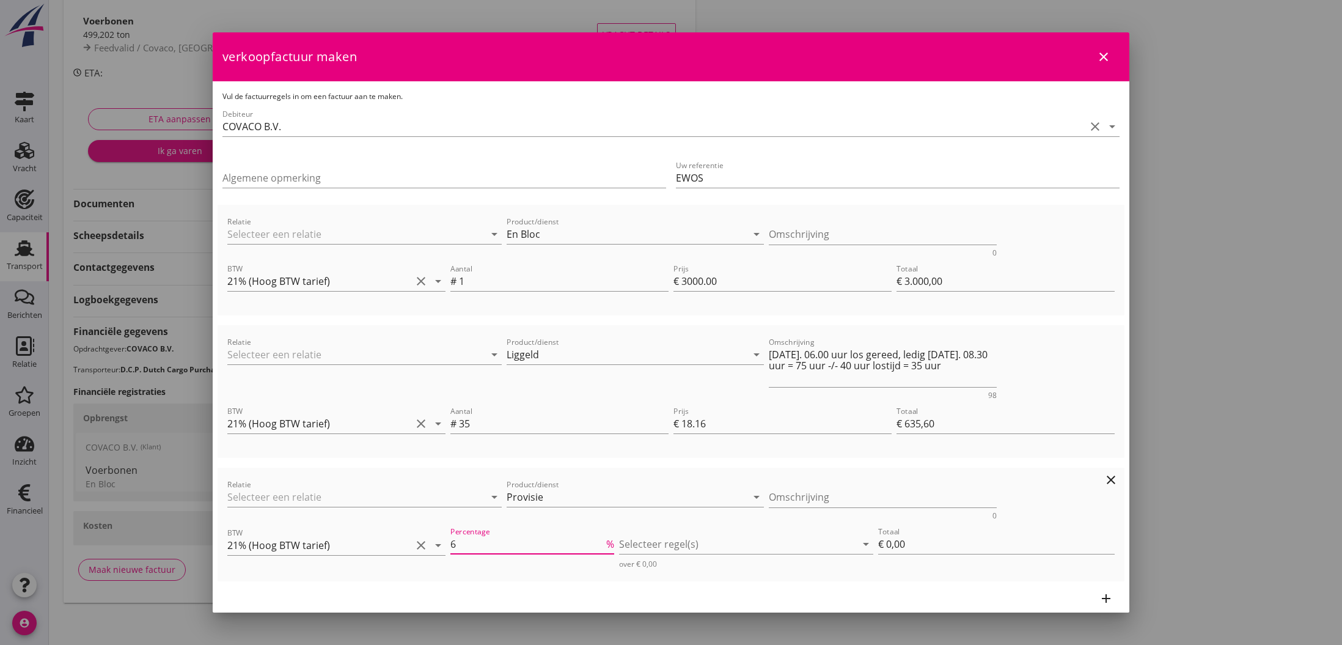
click at [604, 541] on input "6" at bounding box center [527, 544] width 153 height 20
click at [604, 541] on input "7" at bounding box center [527, 544] width 153 height 20
type input "8"
click at [604, 541] on input "8" at bounding box center [527, 544] width 153 height 20
click at [704, 546] on div at bounding box center [737, 544] width 237 height 20
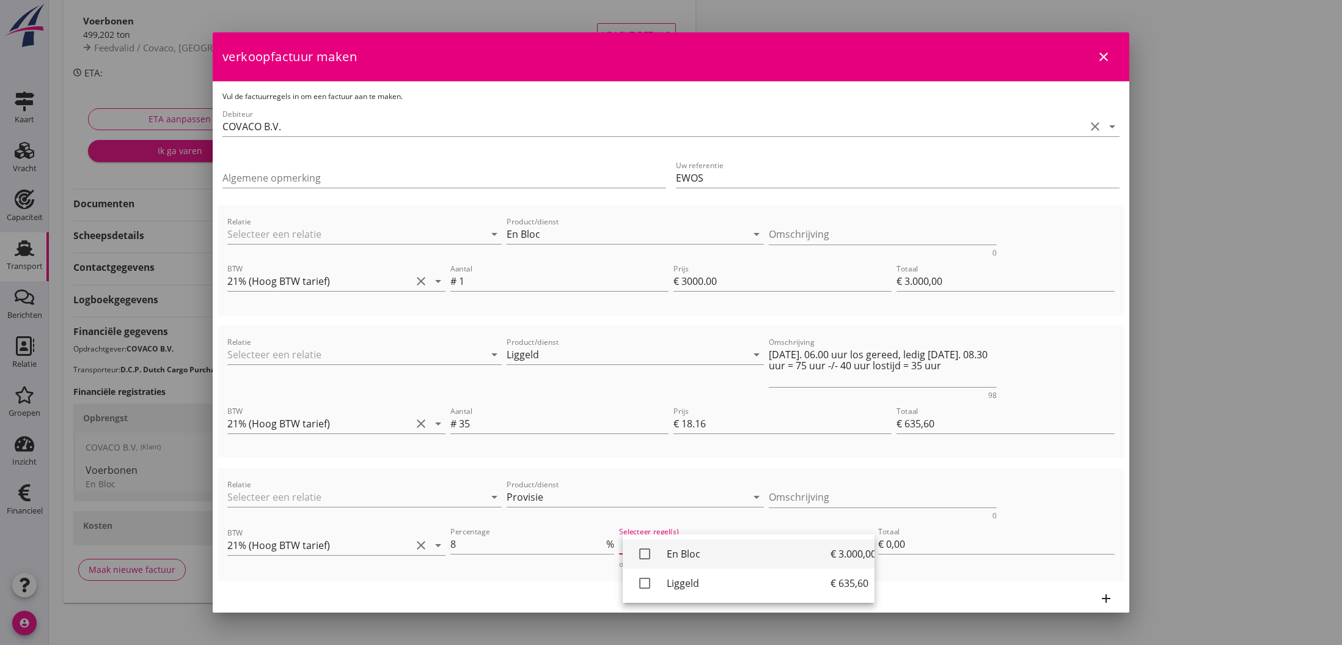
click at [650, 553] on icon "check_box_outline_blank" at bounding box center [645, 554] width 24 height 24
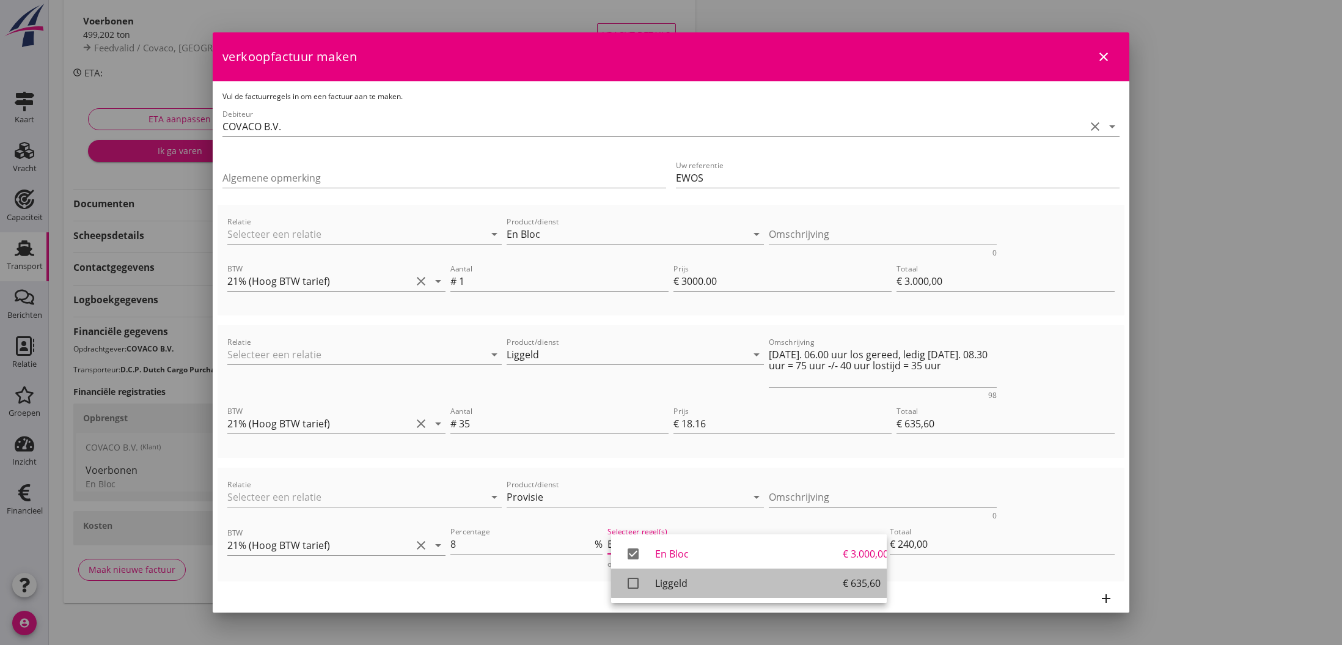
click at [639, 582] on icon "check_box_outline_blank" at bounding box center [633, 583] width 24 height 24
type input "€ 290,85"
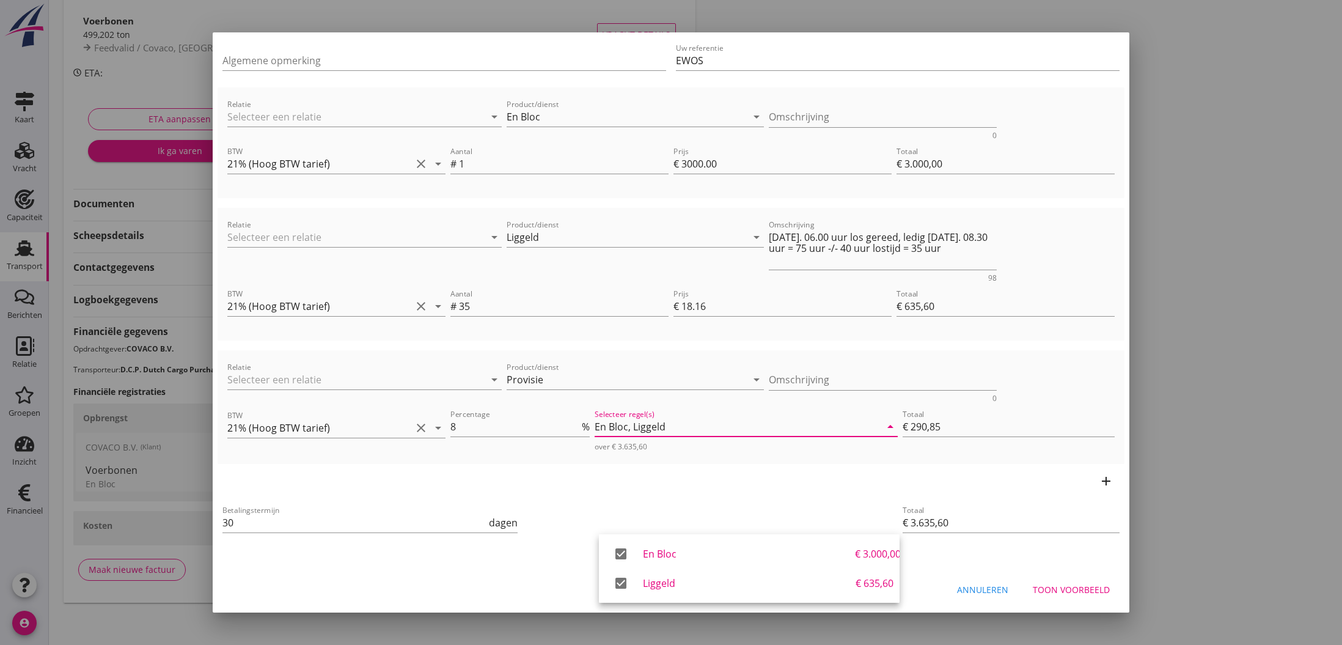
scroll to position [117, 0]
click at [1053, 588] on div "Toon voorbeeld" at bounding box center [1071, 589] width 77 height 13
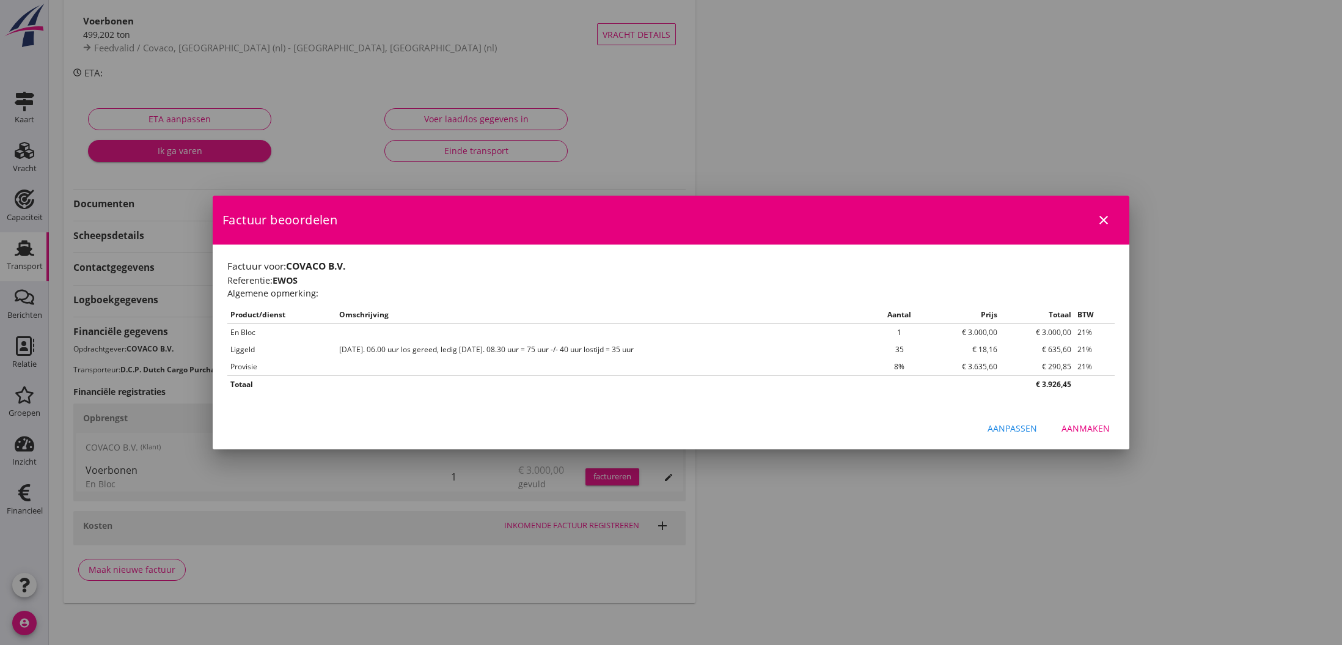
scroll to position [0, 0]
click at [1086, 429] on div "Aanmaken" at bounding box center [1086, 428] width 48 height 13
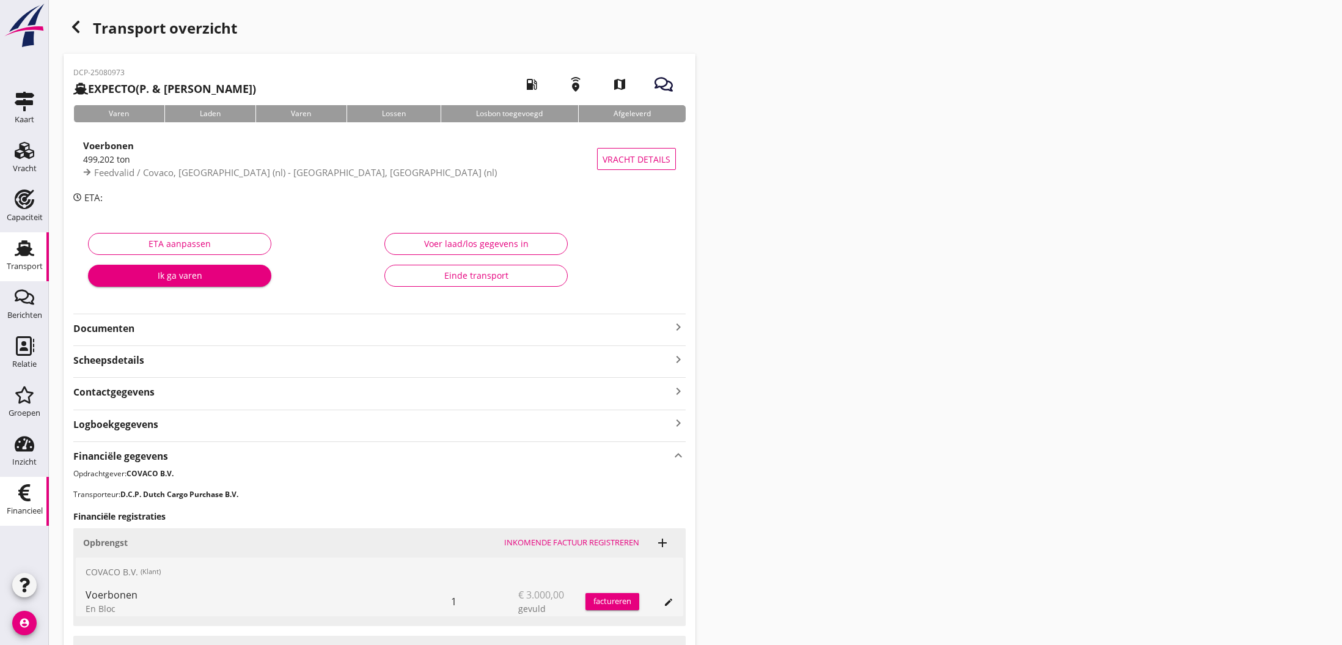
click at [29, 495] on icon "Financieel" at bounding box center [25, 493] width 20 height 20
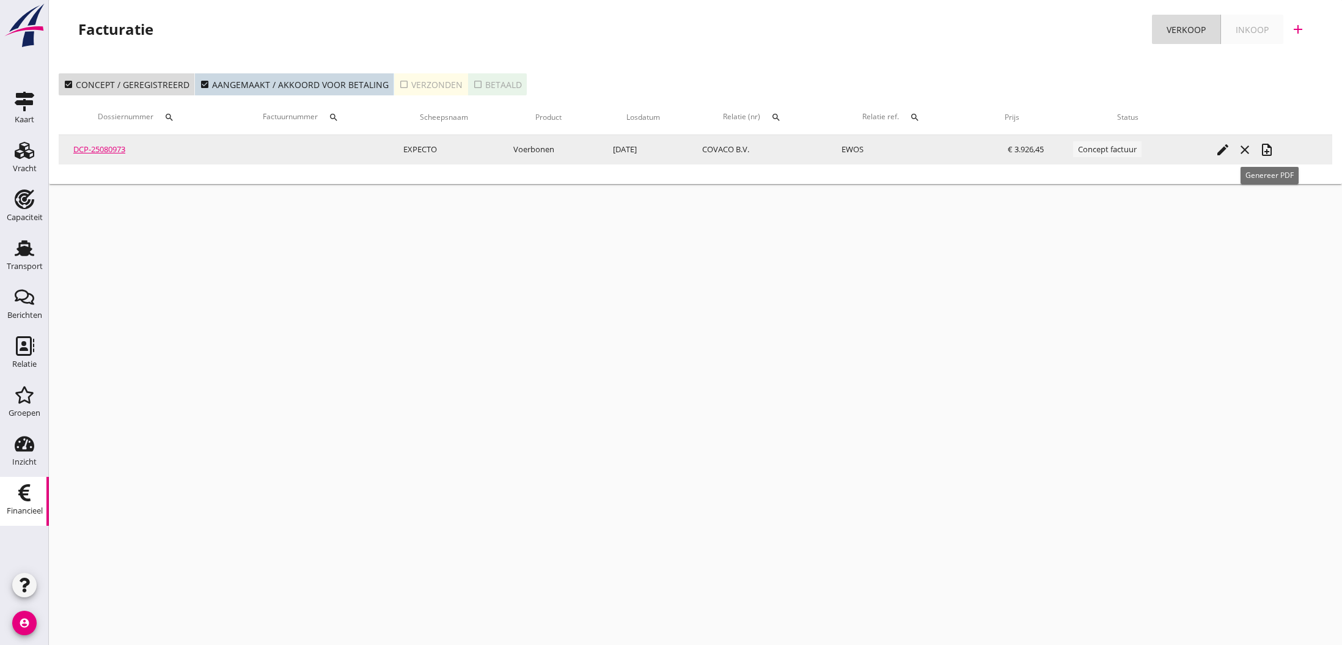
click at [1272, 155] on icon "note_add" at bounding box center [1267, 149] width 15 height 15
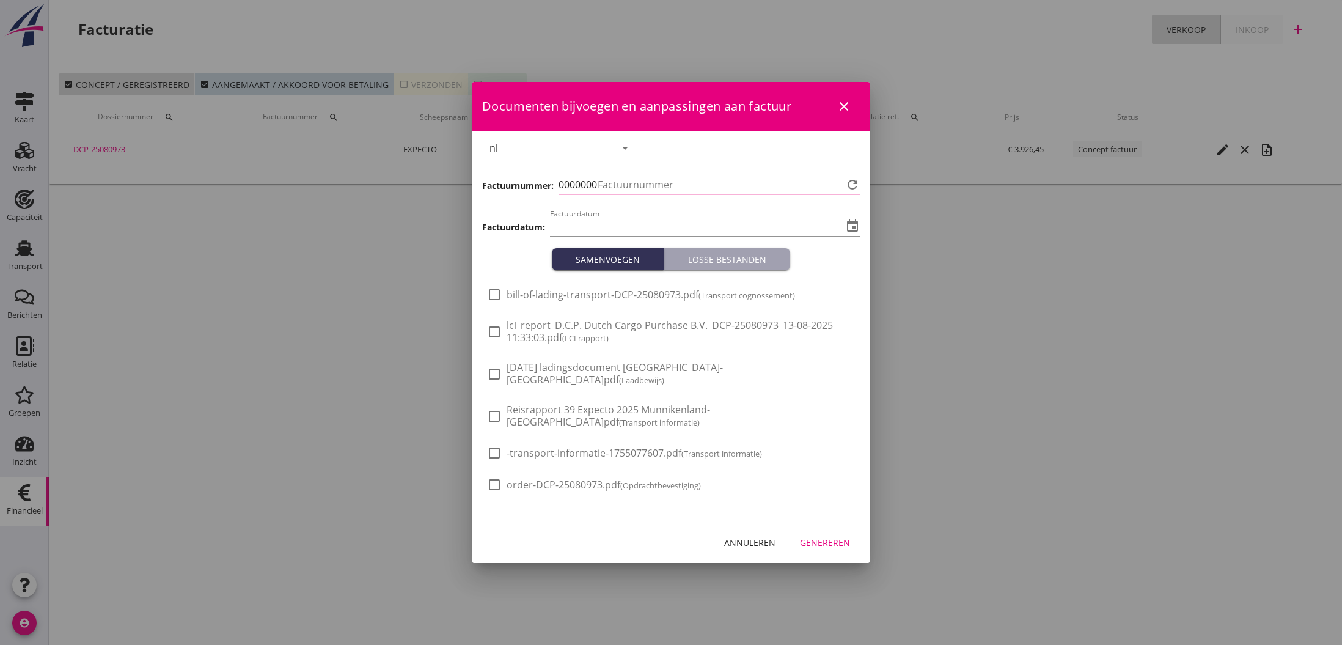
type input "[DATE]"
type input "777"
click at [820, 538] on div "Genereren" at bounding box center [825, 542] width 50 height 13
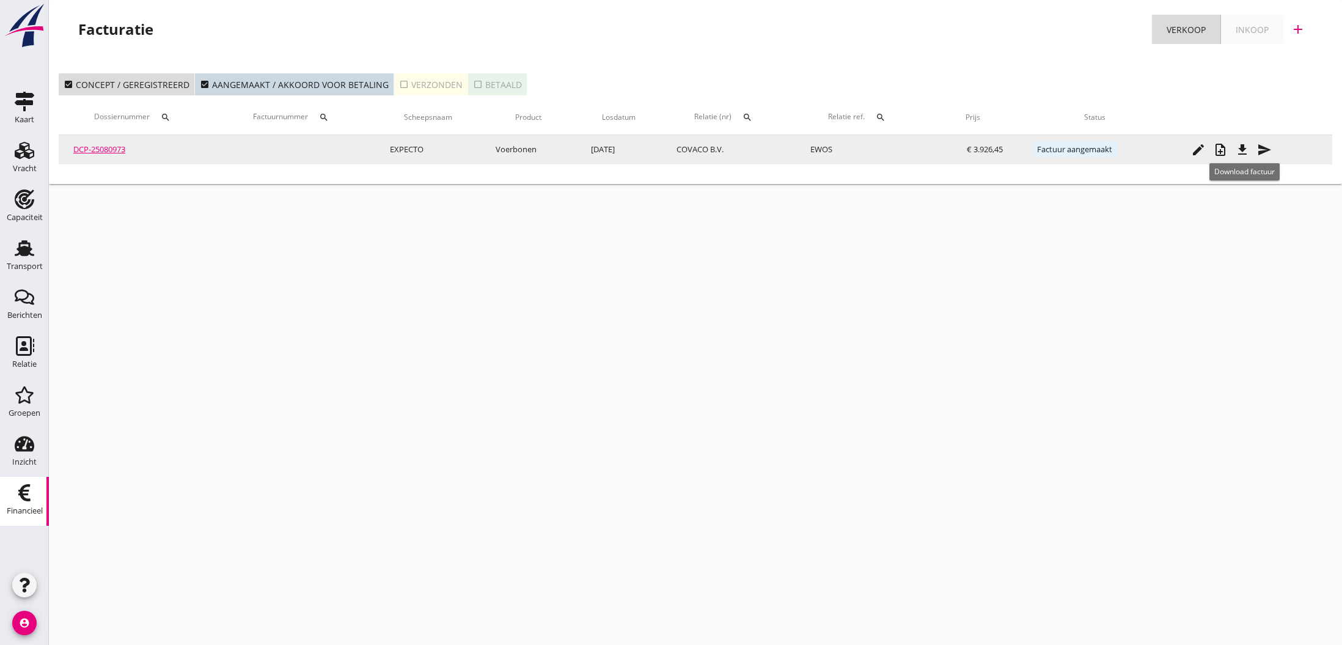
click at [1248, 150] on icon "file_download" at bounding box center [1242, 149] width 15 height 15
click at [1268, 149] on icon "send" at bounding box center [1264, 149] width 15 height 15
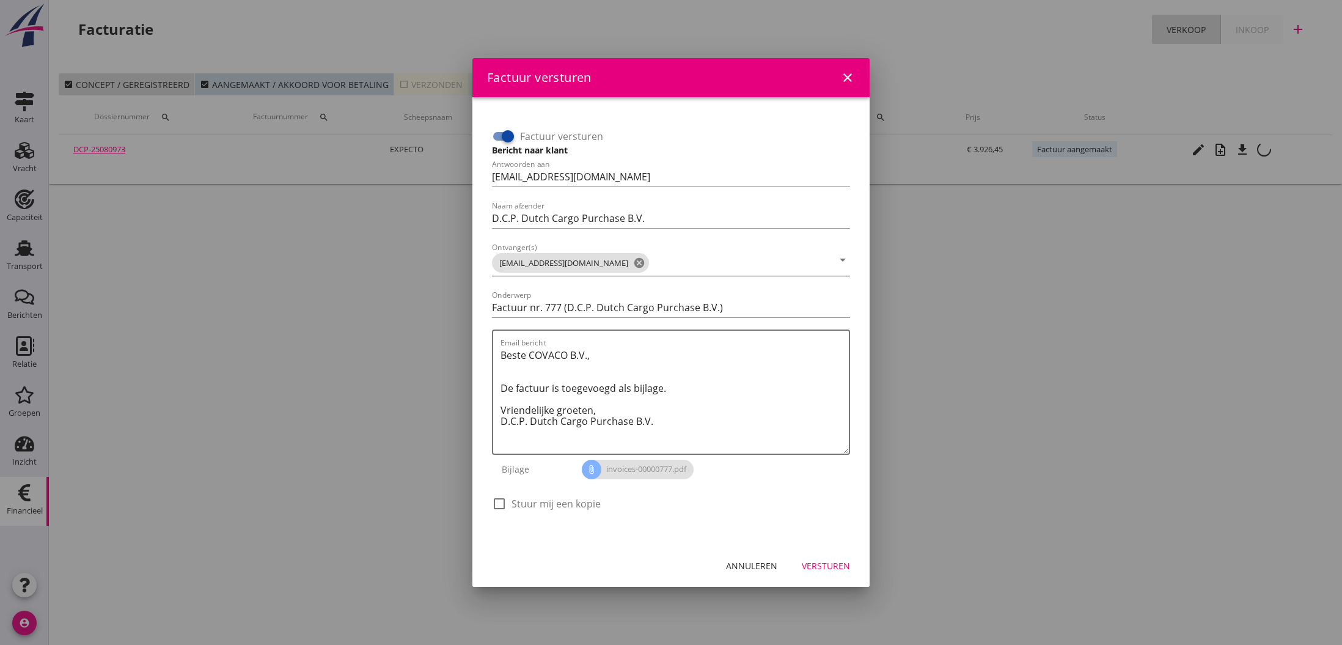
click at [633, 261] on icon "cancel" at bounding box center [639, 263] width 12 height 12
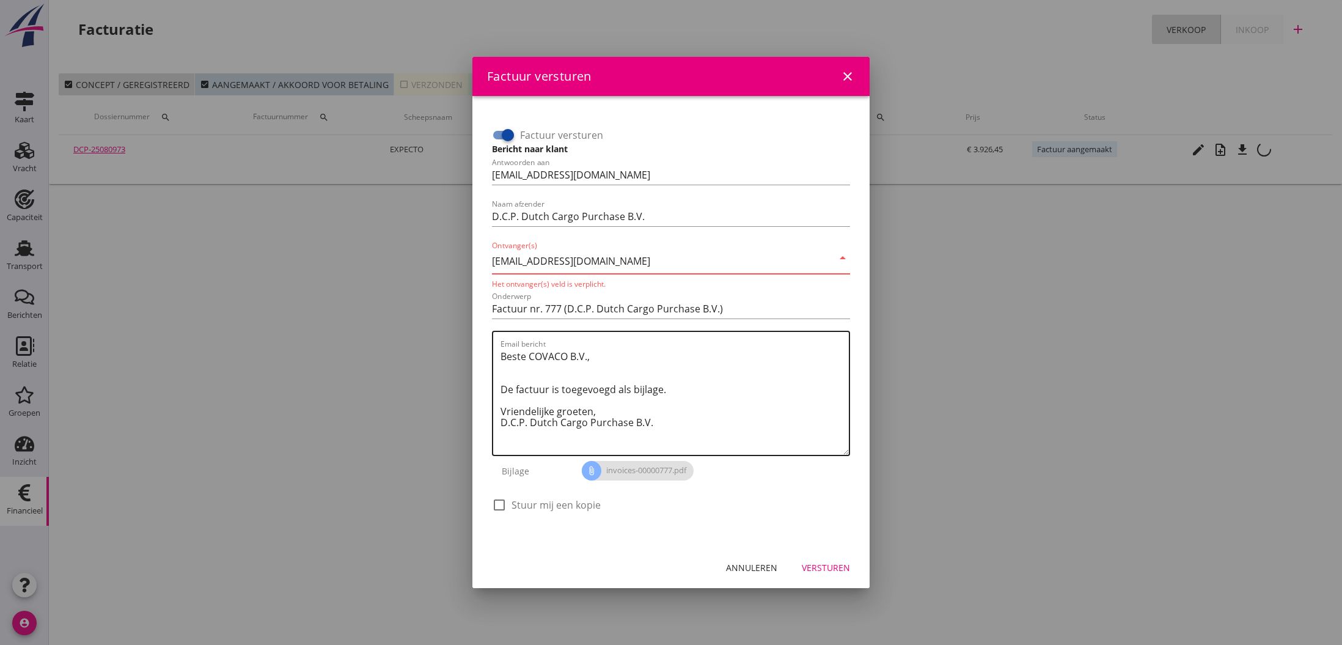
type input "[EMAIL_ADDRESS][DOMAIN_NAME]"
click at [668, 403] on textarea "Beste COVACO B.V., De factuur is toegevoegd als bijlage. Vriendelijke groeten, …" at bounding box center [675, 401] width 348 height 108
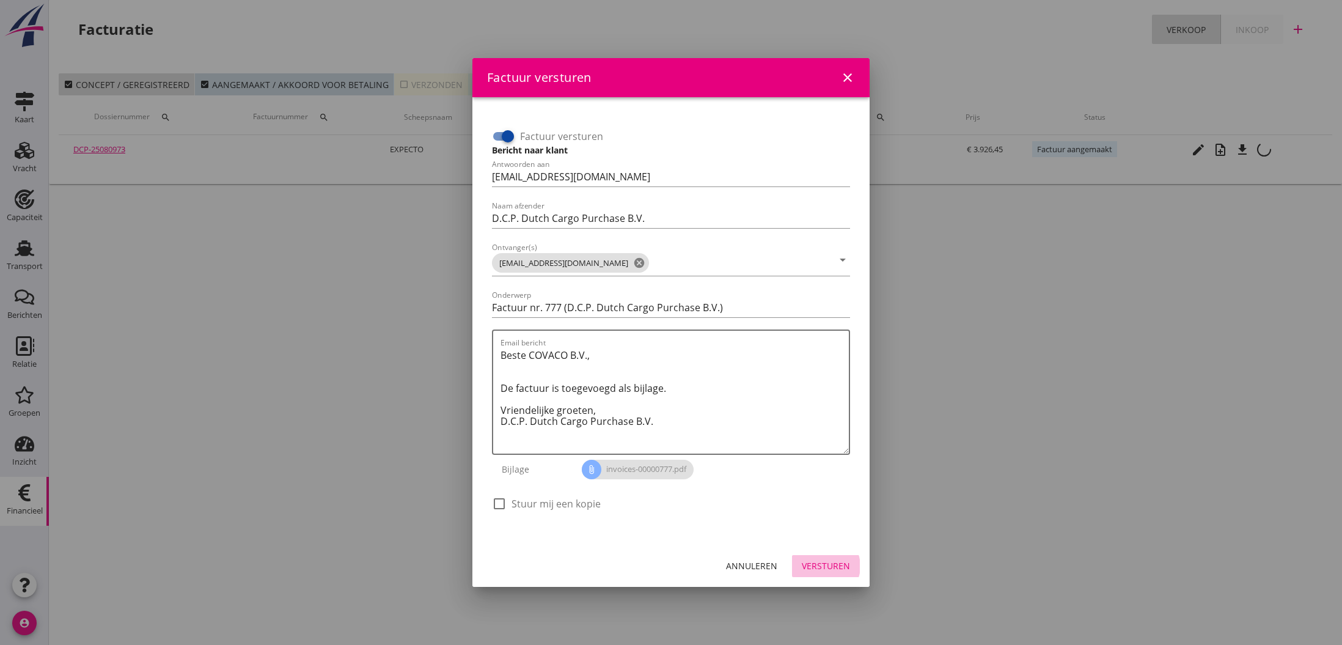
click at [831, 567] on div "Versturen" at bounding box center [826, 565] width 48 height 13
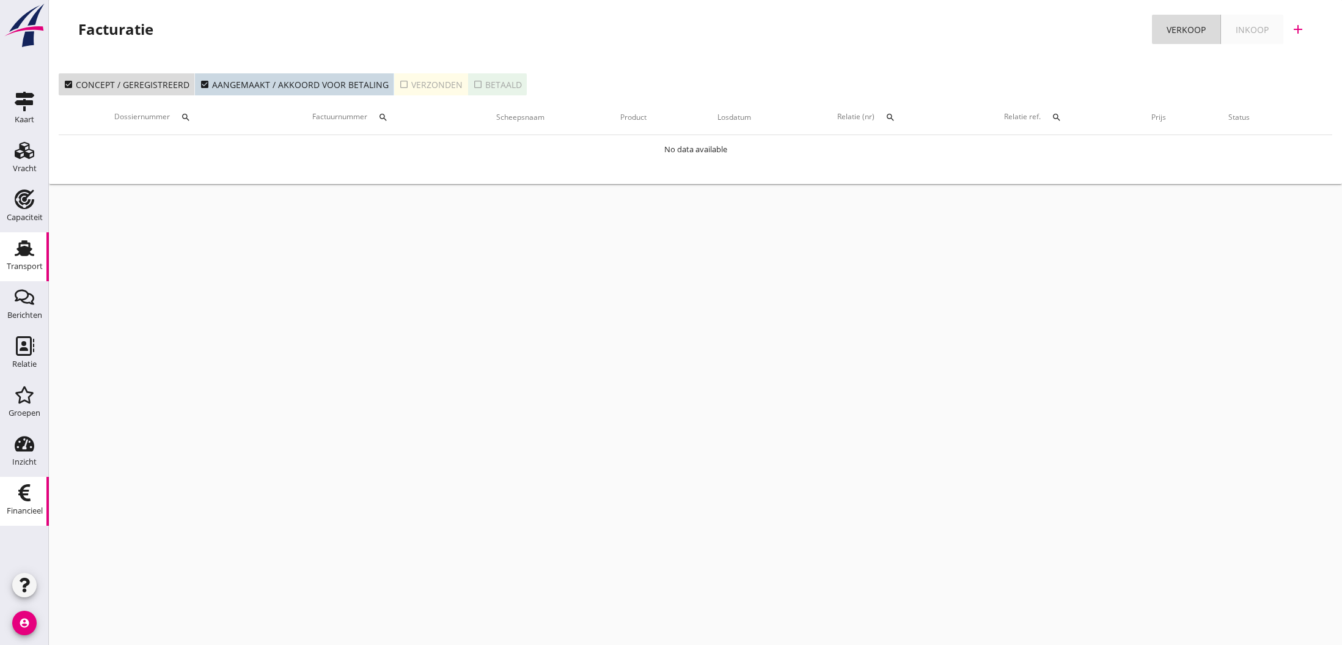
click at [27, 249] on use at bounding box center [25, 248] width 20 height 16
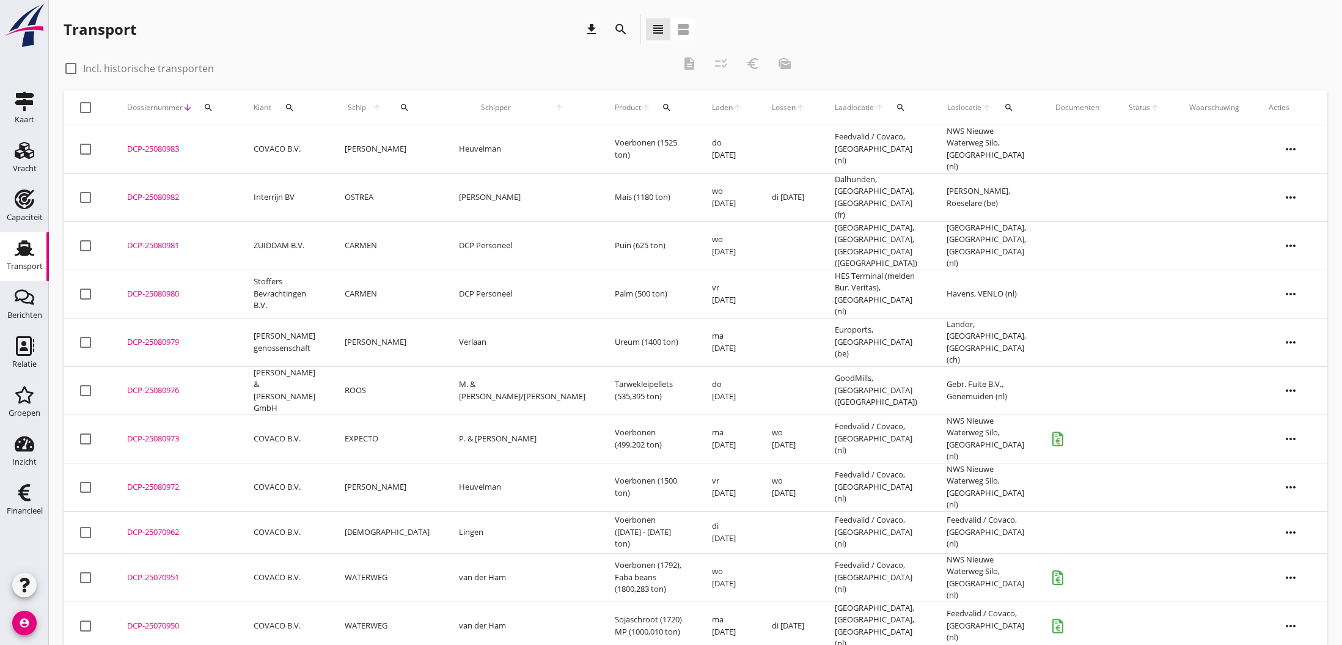
click at [149, 433] on div "DCP-25080973" at bounding box center [175, 439] width 97 height 12
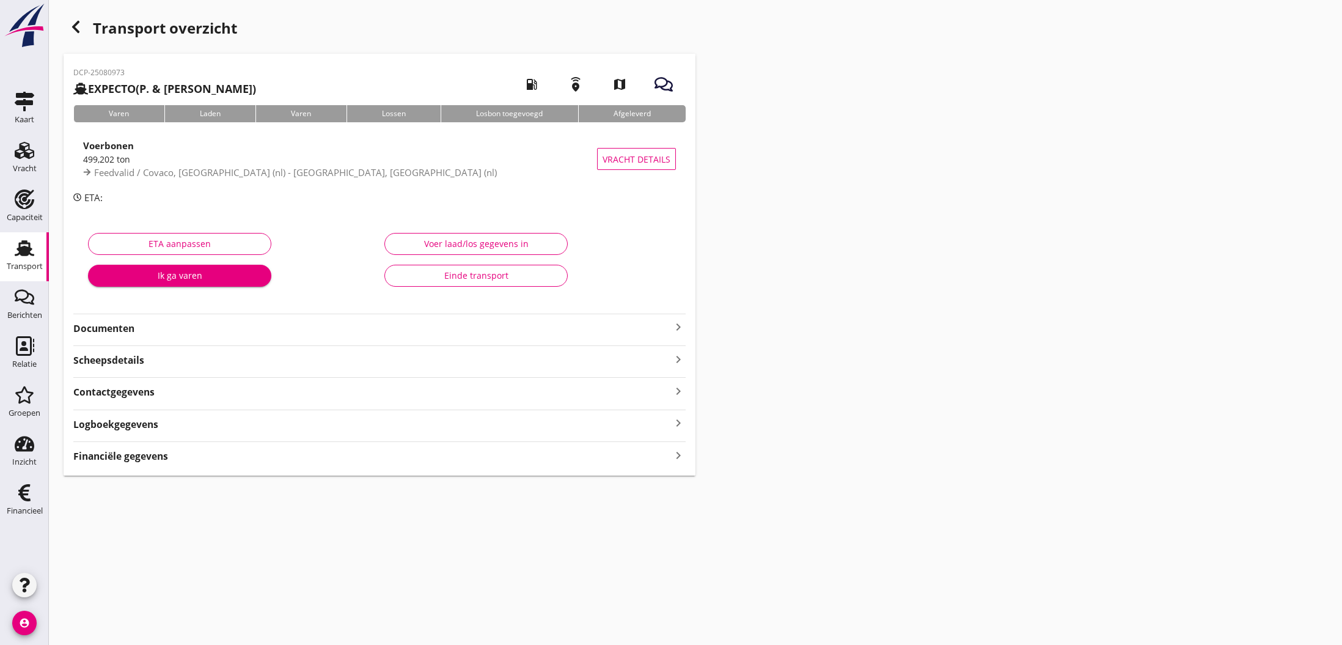
click at [679, 328] on icon "keyboard_arrow_right" at bounding box center [678, 327] width 15 height 15
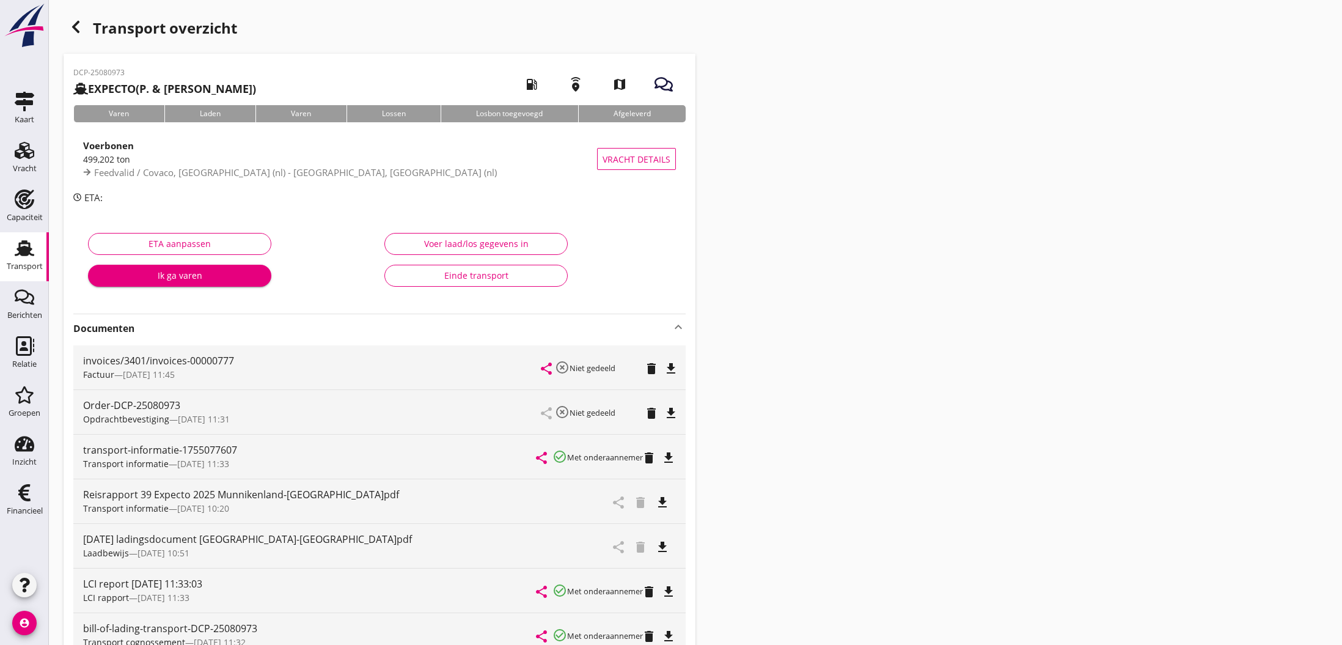
click at [466, 276] on div "Einde transport" at bounding box center [476, 275] width 163 height 13
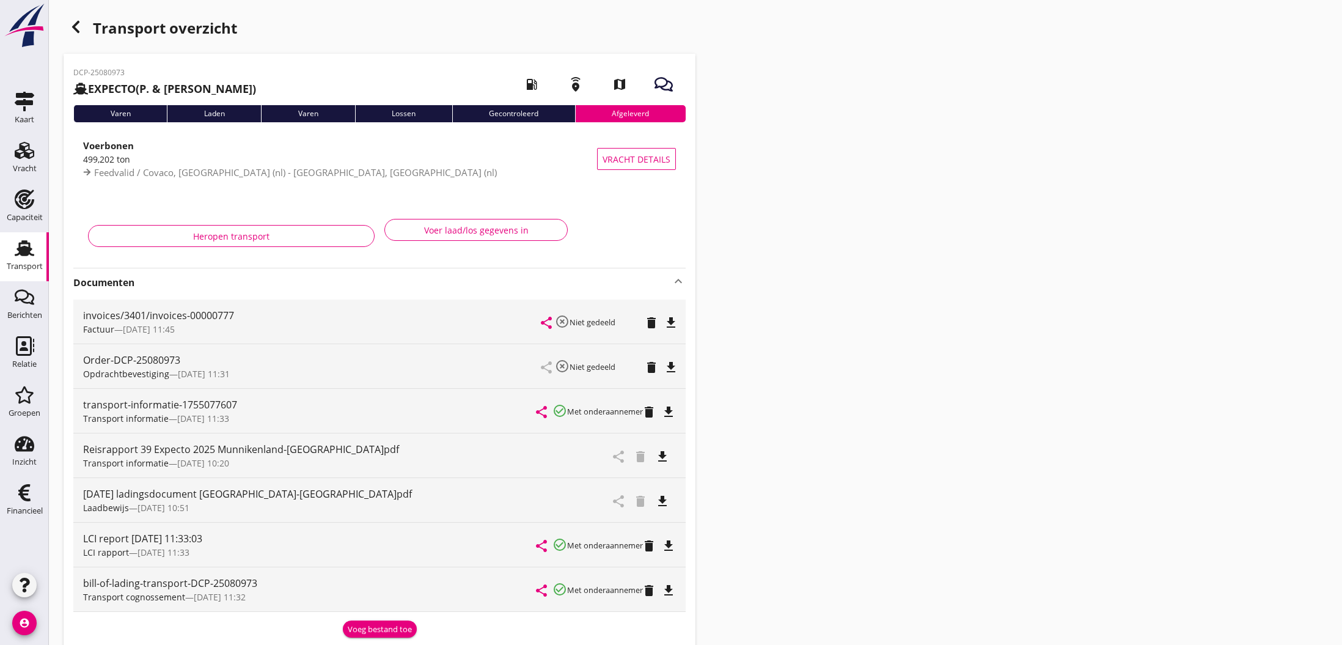
click at [77, 30] on use "button" at bounding box center [75, 27] width 7 height 12
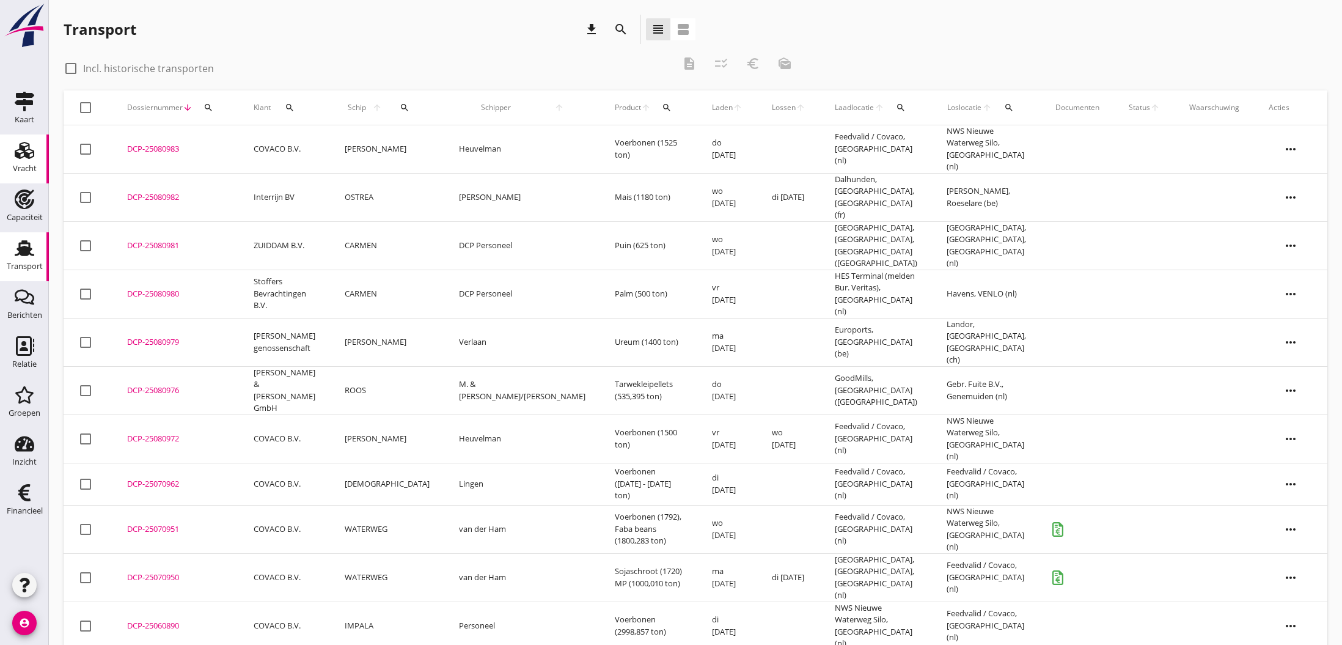
click at [21, 152] on icon "Vracht" at bounding box center [25, 151] width 20 height 20
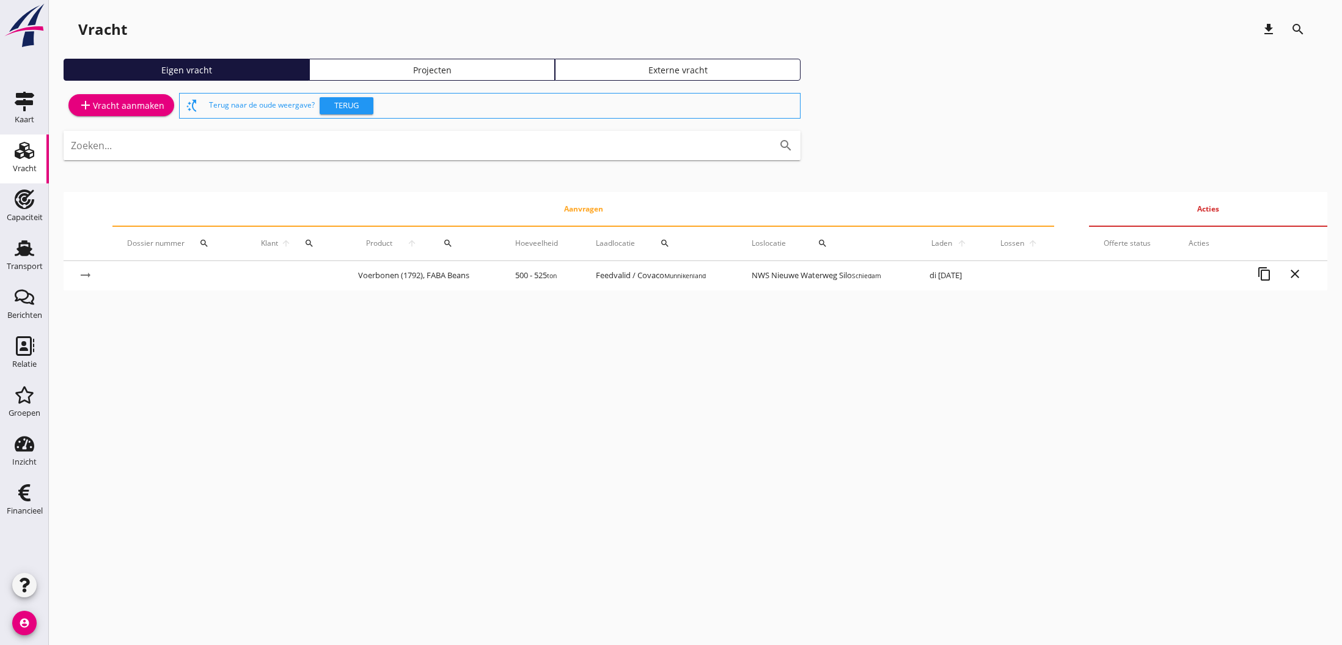
click at [119, 104] on div "add Vracht aanmaken" at bounding box center [121, 105] width 86 height 15
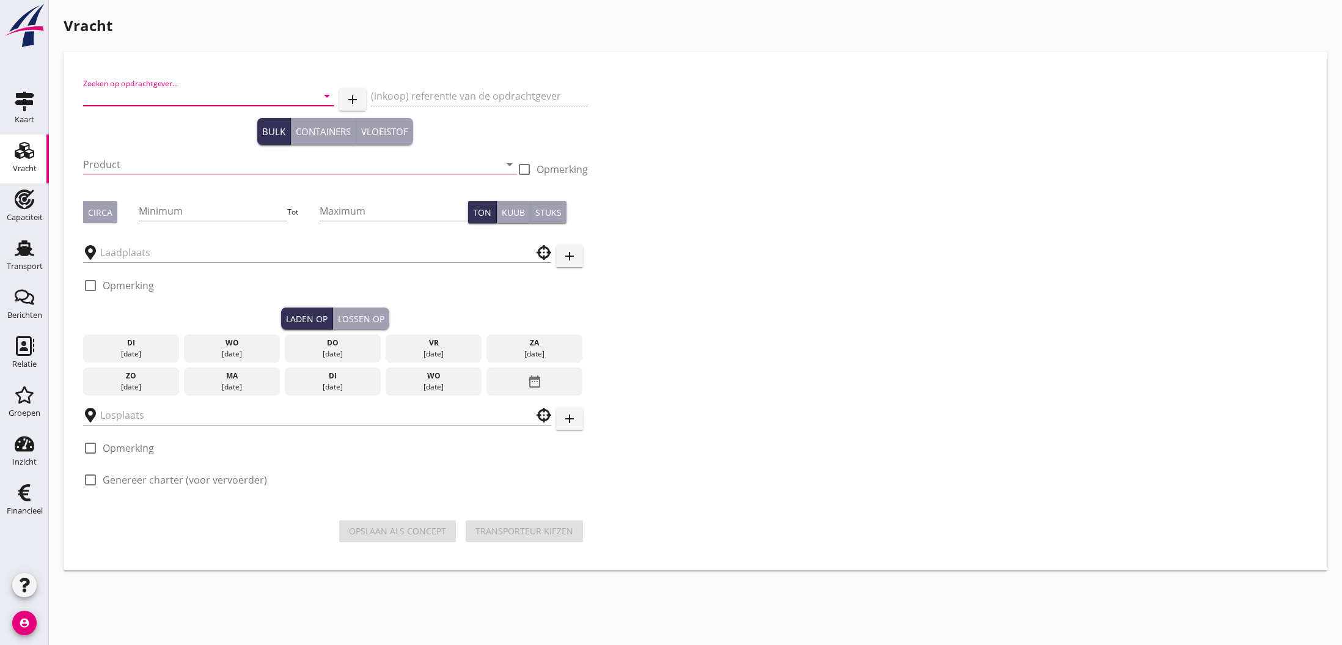
click at [125, 97] on input "Zoeken op opdrachtgever..." at bounding box center [191, 96] width 217 height 20
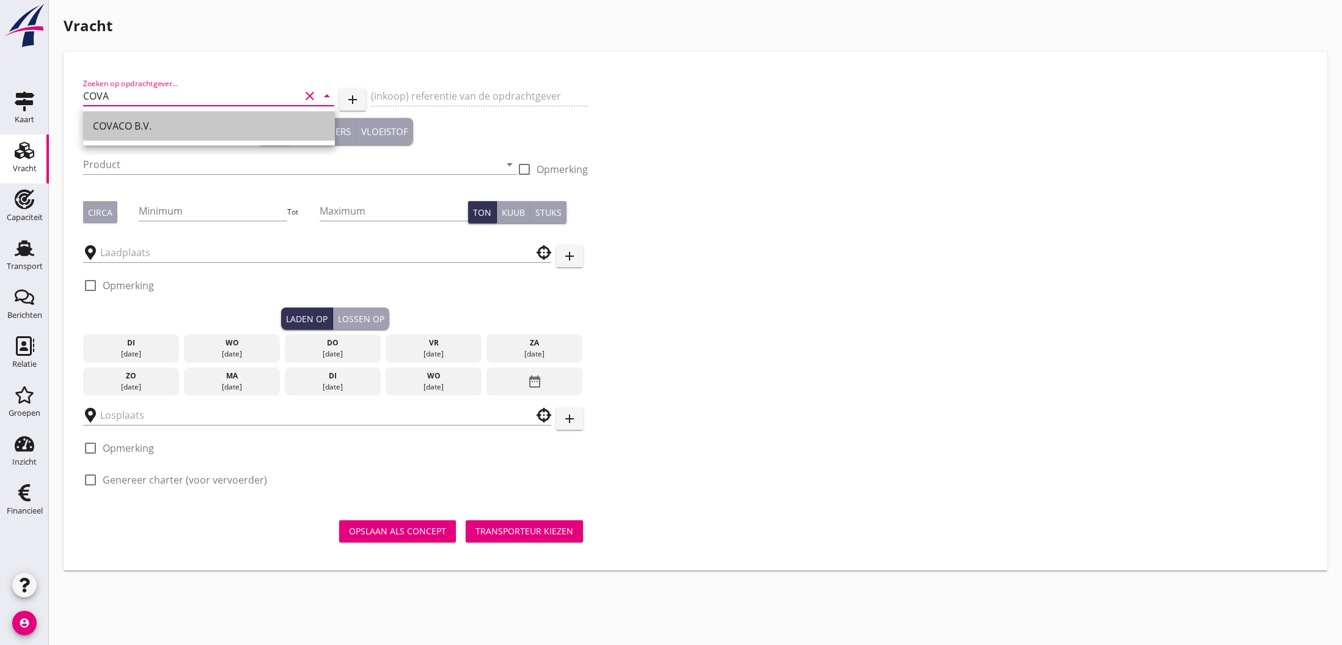
click at [109, 124] on div "COVACO B.V." at bounding box center [209, 126] width 232 height 15
type input "COVACO B.V."
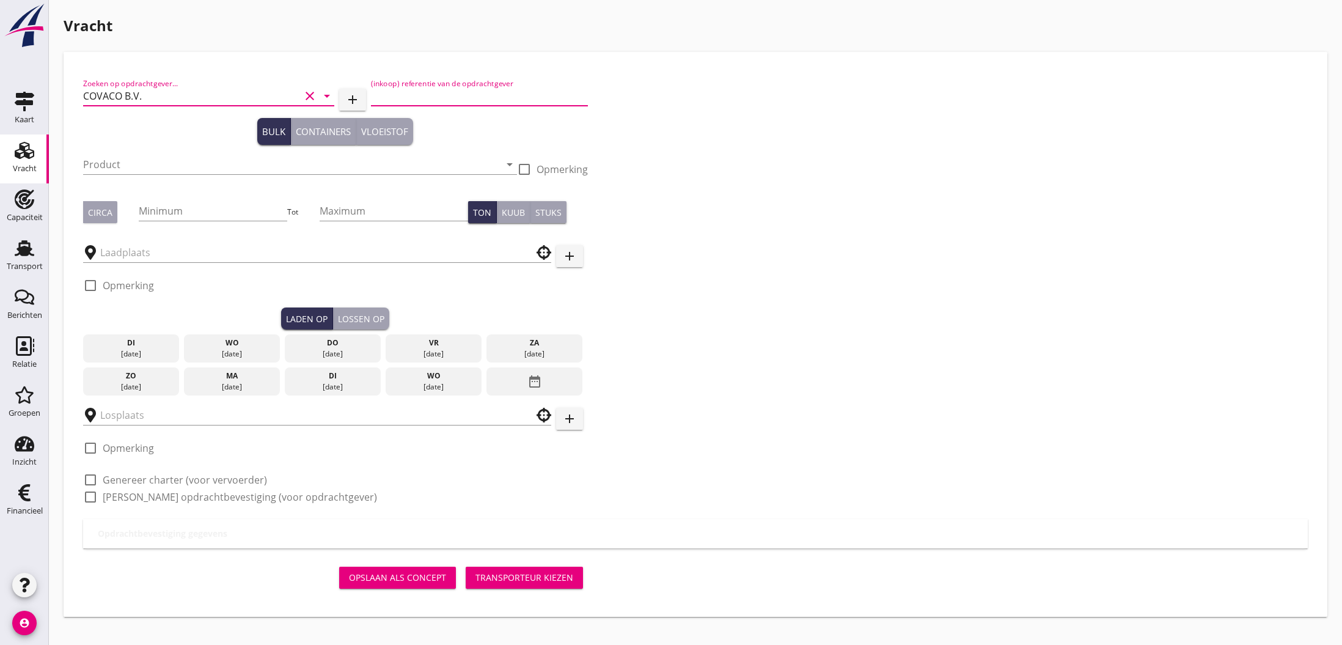
click at [416, 98] on input "(inkoop) referentie van de opdrachtgever" at bounding box center [479, 96] width 217 height 20
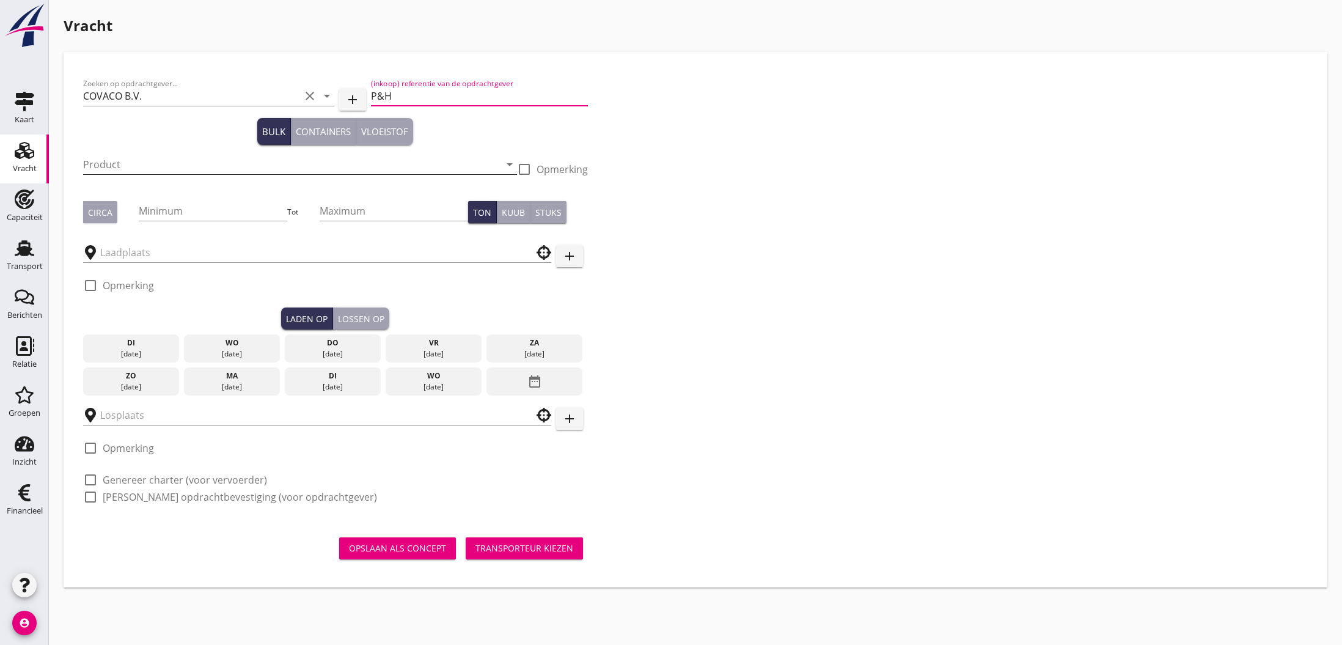
type input "P&H"
click at [201, 167] on input "Product" at bounding box center [291, 165] width 417 height 20
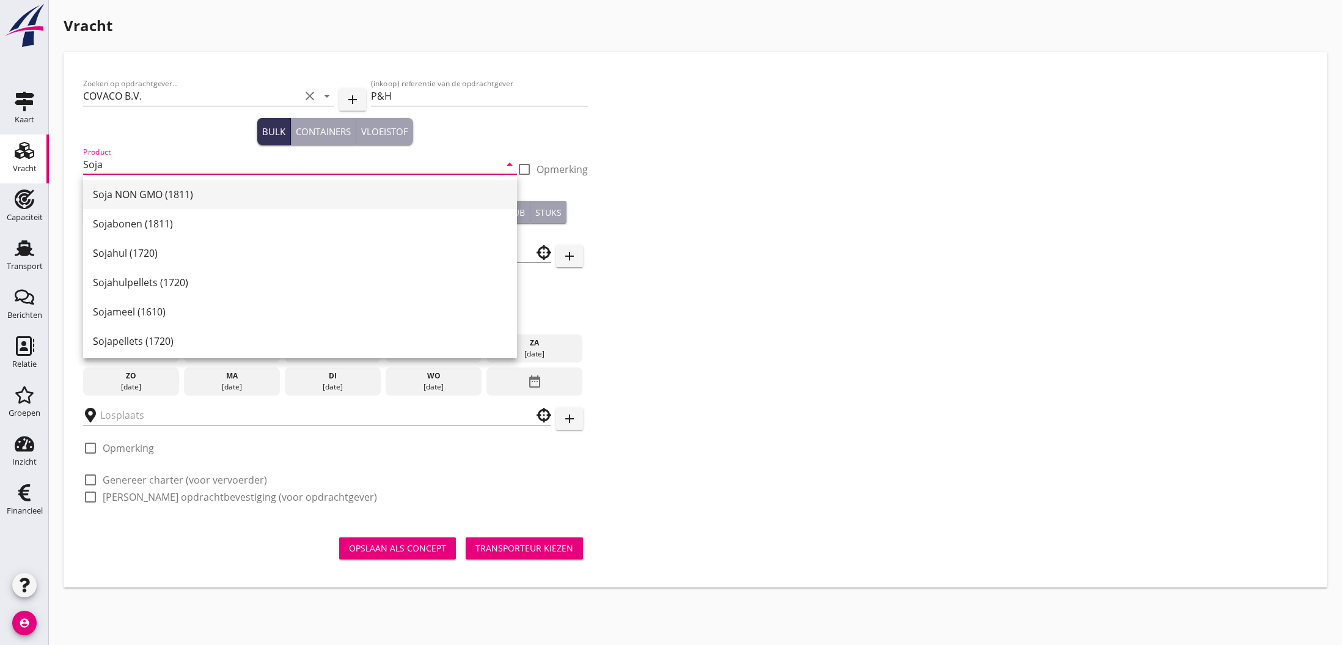
scroll to position [5, 0]
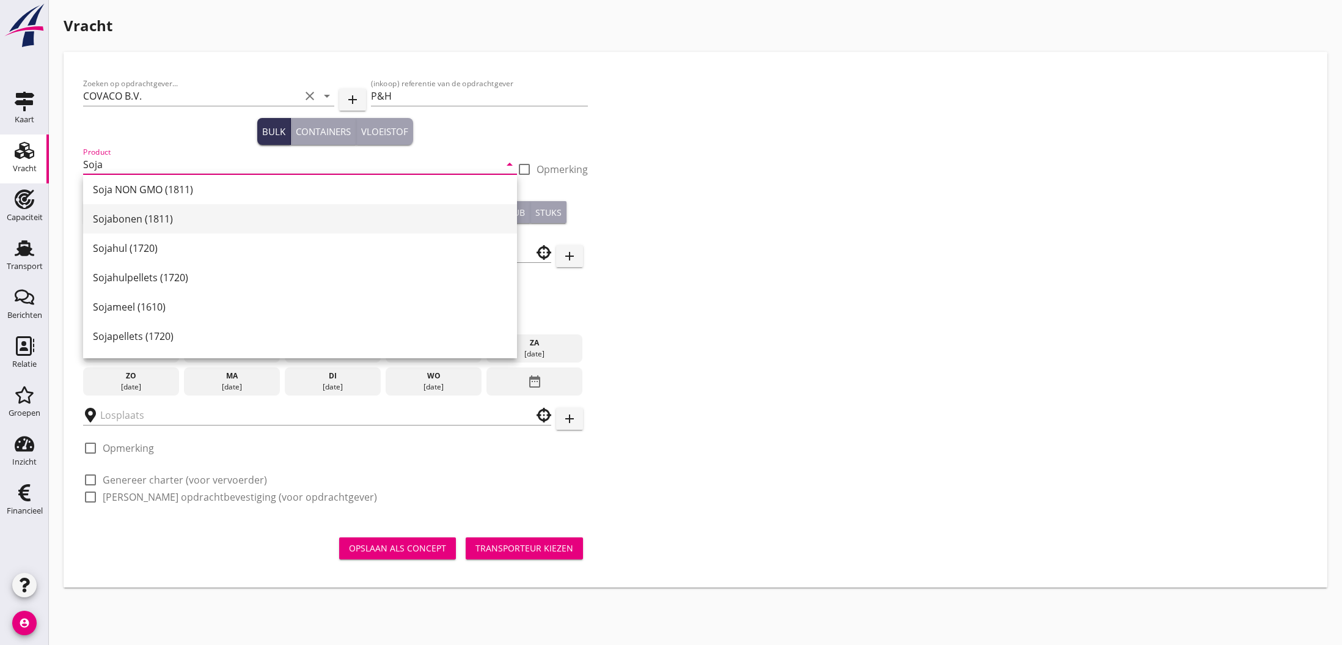
type input "Sojabonen (1811)"
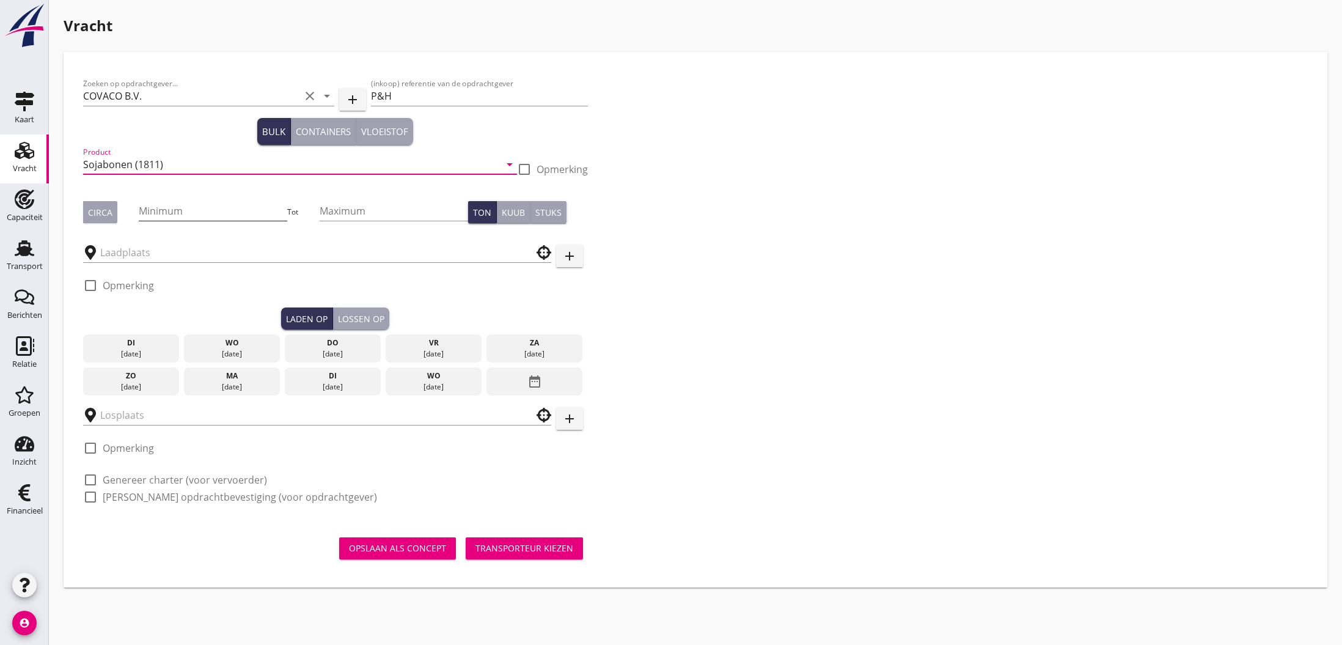
drag, startPoint x: 106, startPoint y: 213, endPoint x: 144, endPoint y: 213, distance: 38.5
click at [108, 213] on div "Circa" at bounding box center [100, 212] width 24 height 13
drag, startPoint x: 103, startPoint y: 215, endPoint x: 137, endPoint y: 216, distance: 34.3
click at [103, 215] on div "Circa" at bounding box center [100, 212] width 24 height 13
click at [159, 213] on input "Minimum" at bounding box center [213, 211] width 149 height 20
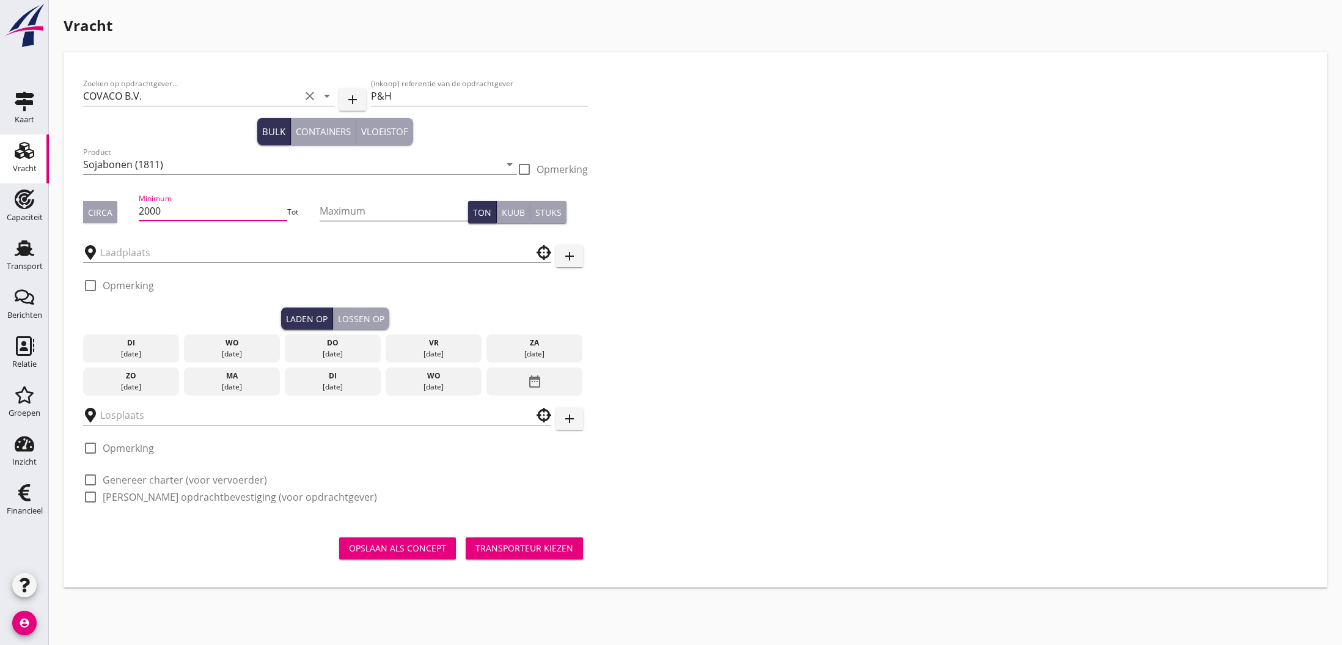
type input "2000"
click at [343, 213] on input "Maximum" at bounding box center [394, 211] width 149 height 20
type input "2000"
click at [267, 252] on input "text" at bounding box center [308, 253] width 417 height 20
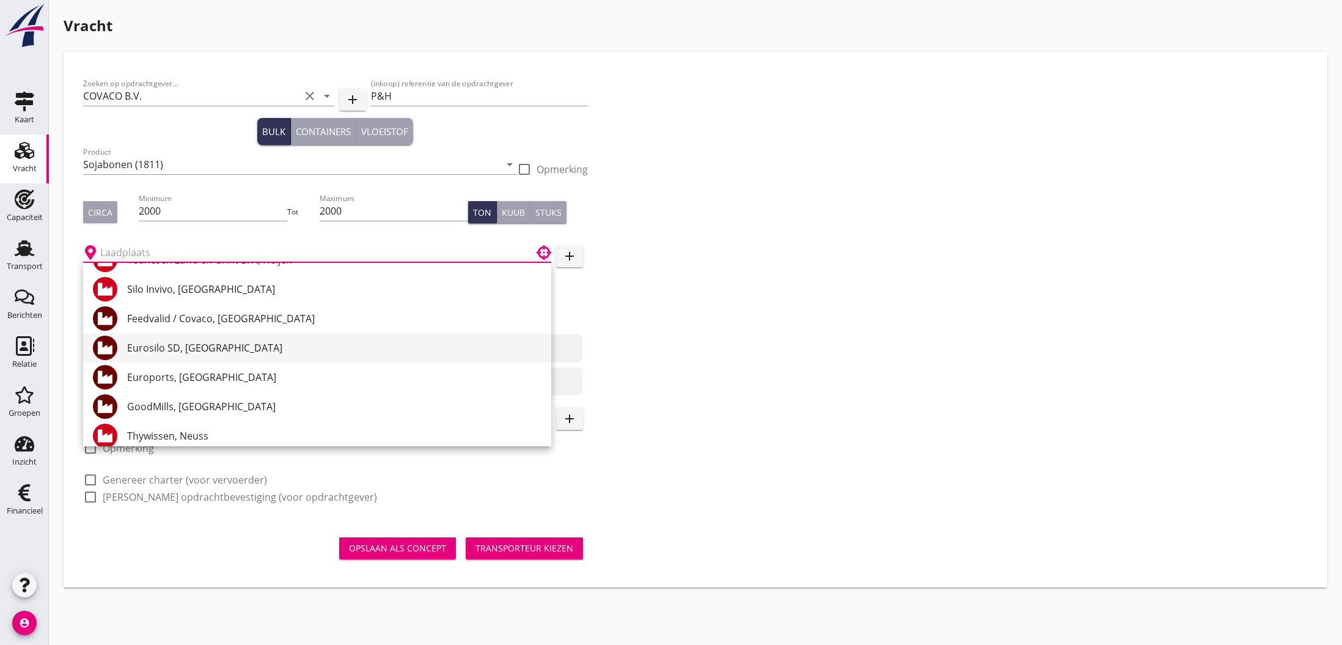
scroll to position [0, 1]
click at [234, 351] on div "Eurosilo SD, [GEOGRAPHIC_DATA]" at bounding box center [334, 347] width 414 height 15
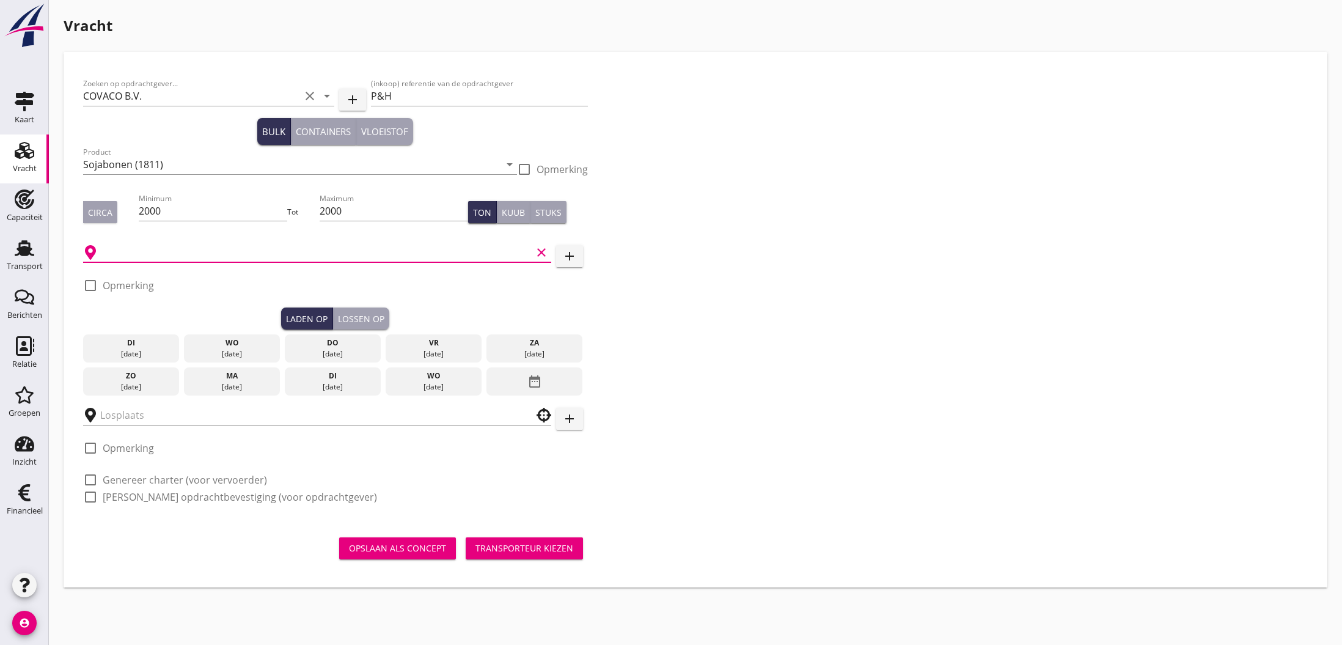
type input "Eurosilo SD, [GEOGRAPHIC_DATA]"
click at [535, 383] on icon "date_range" at bounding box center [535, 381] width 15 height 22
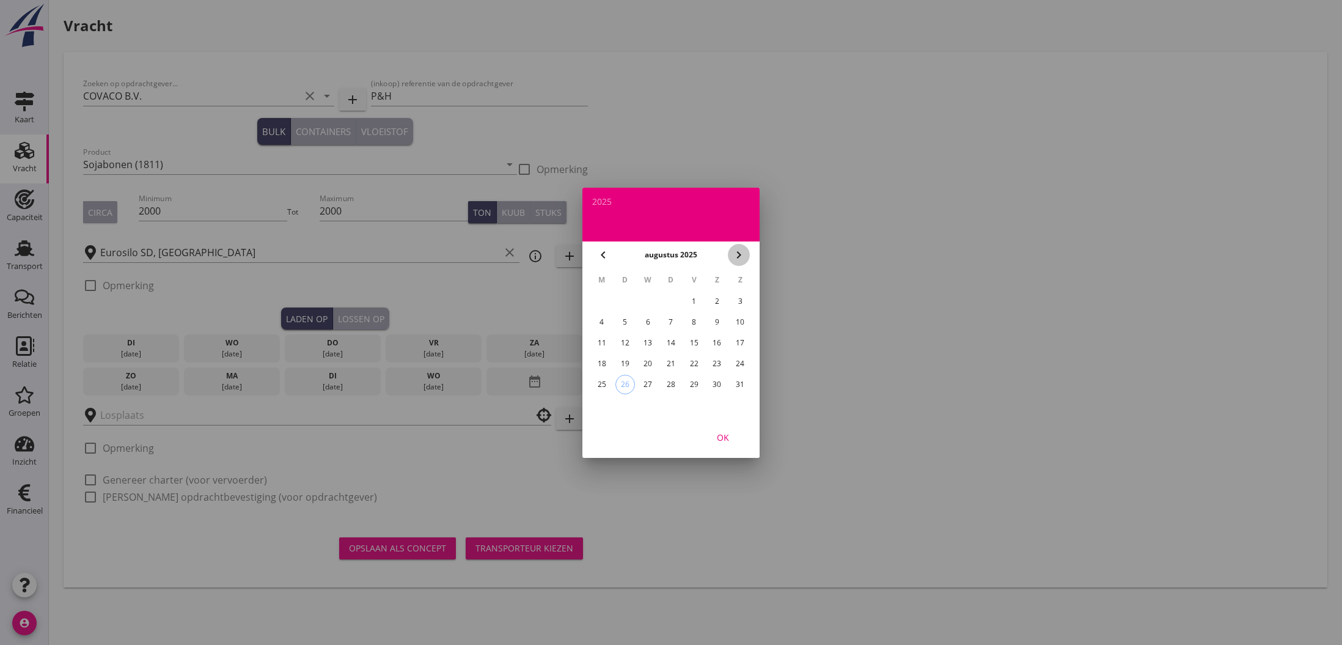
click at [739, 254] on icon "chevron_right" at bounding box center [739, 255] width 15 height 15
click at [697, 303] on div "5" at bounding box center [695, 302] width 20 height 20
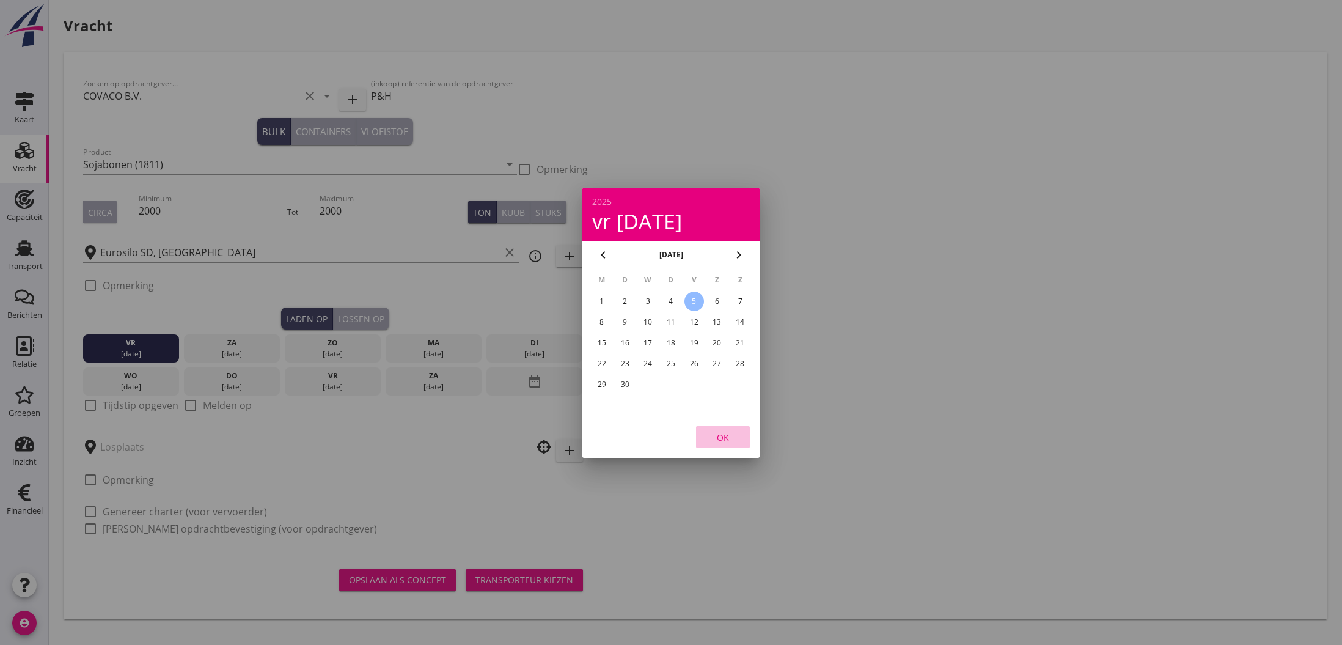
click at [727, 438] on div "OK" at bounding box center [723, 436] width 34 height 13
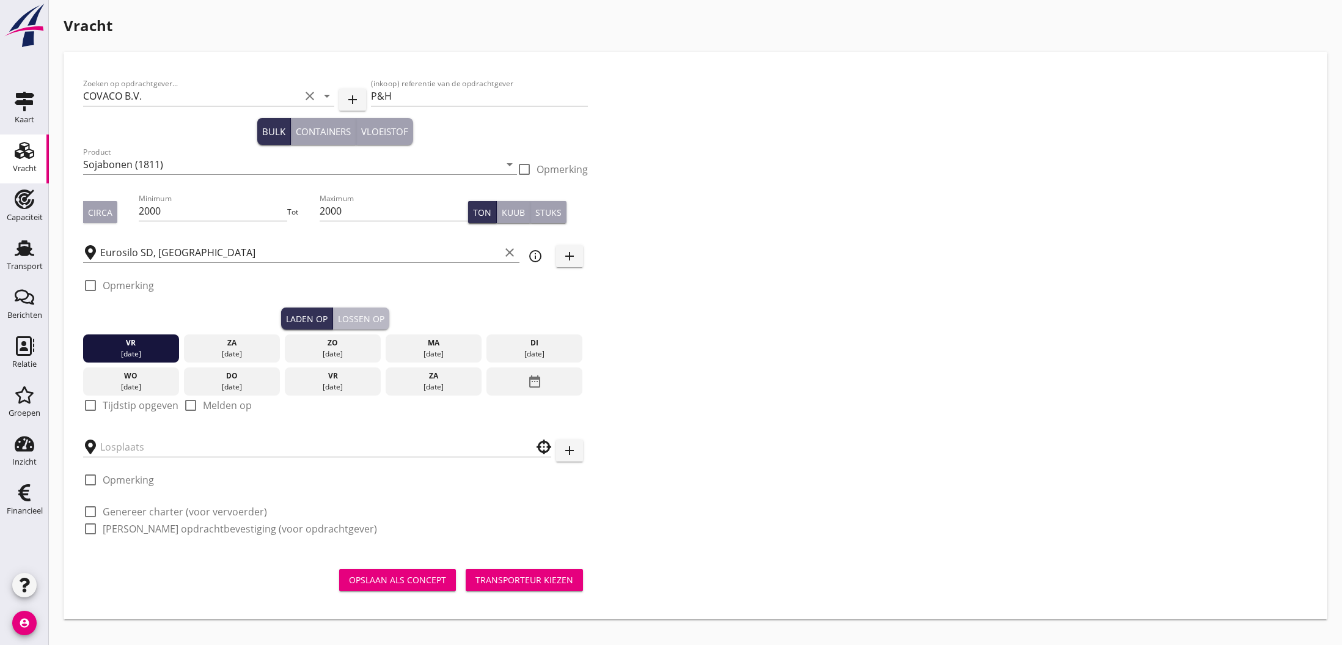
click at [359, 317] on div "Lossen op" at bounding box center [361, 318] width 46 height 13
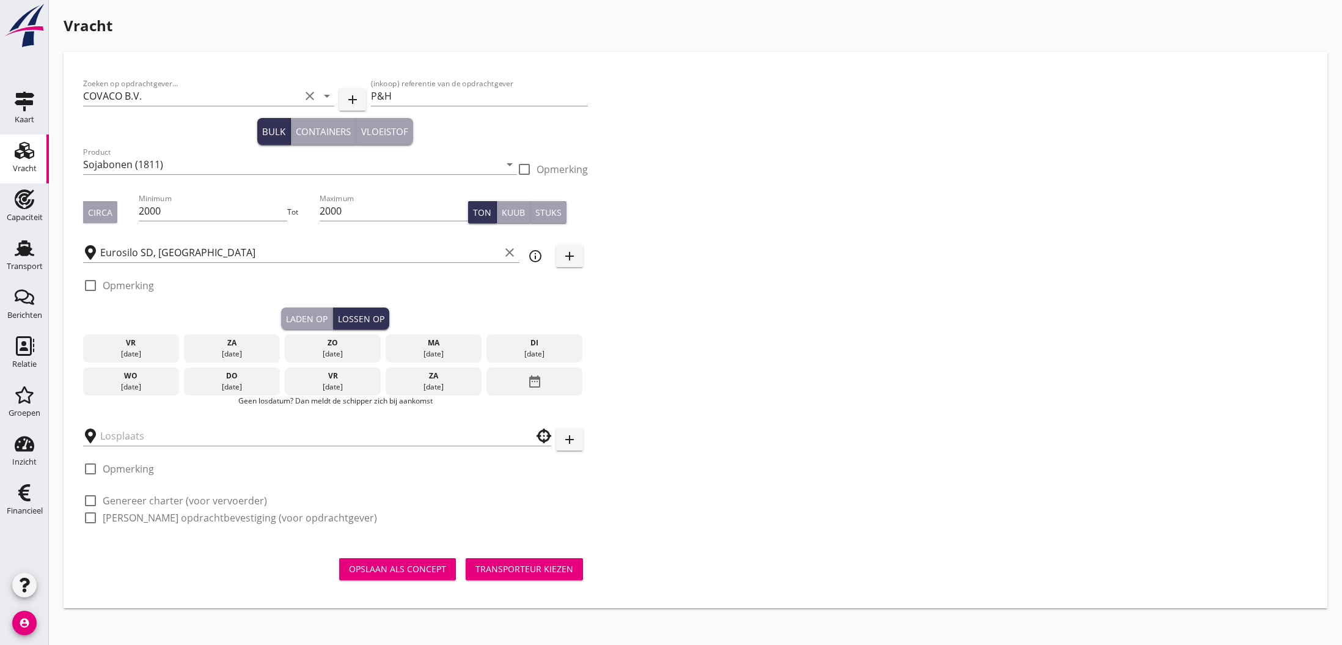
click at [436, 350] on div "[DATE]" at bounding box center [434, 353] width 90 height 11
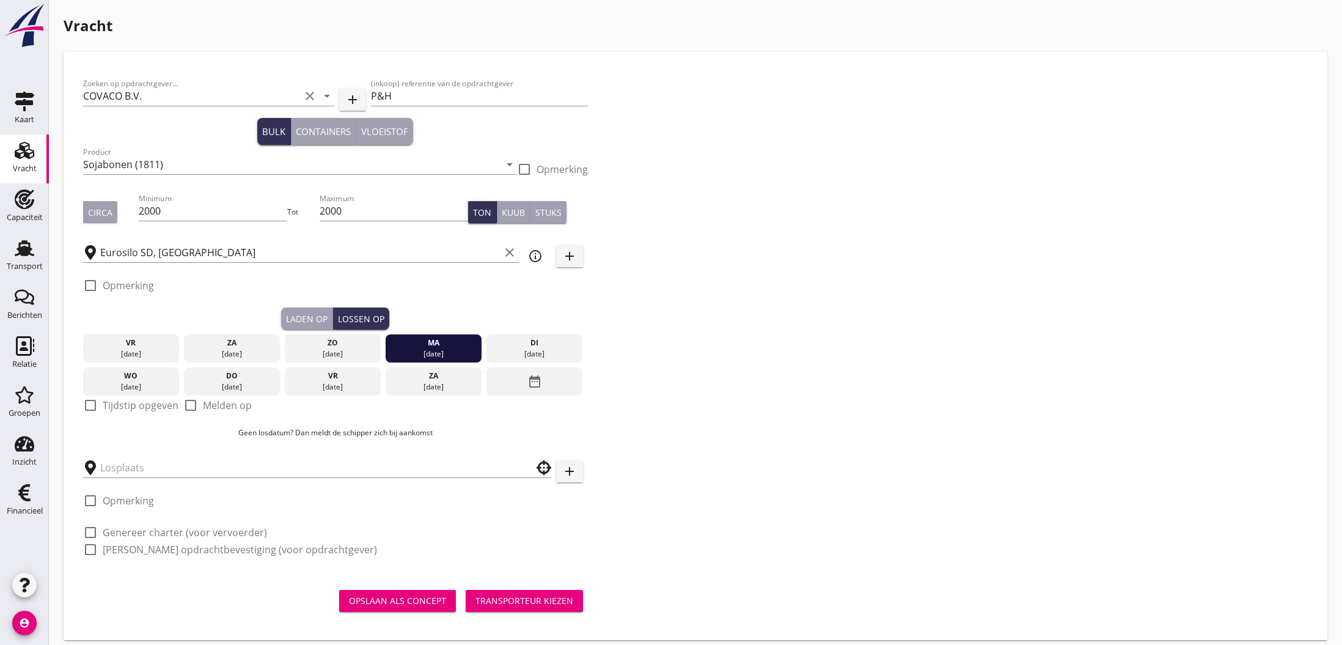
click at [118, 408] on label "Tijdstip opgeven" at bounding box center [141, 405] width 76 height 12
checkbox input "true"
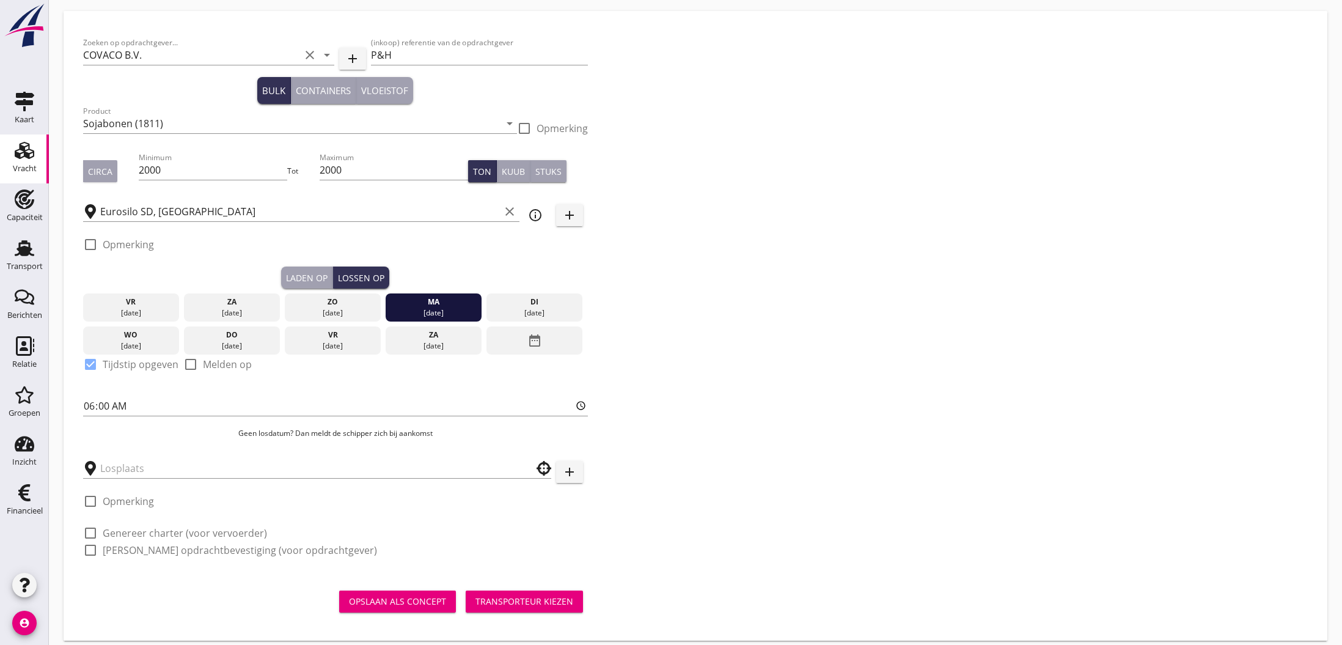
scroll to position [43, 0]
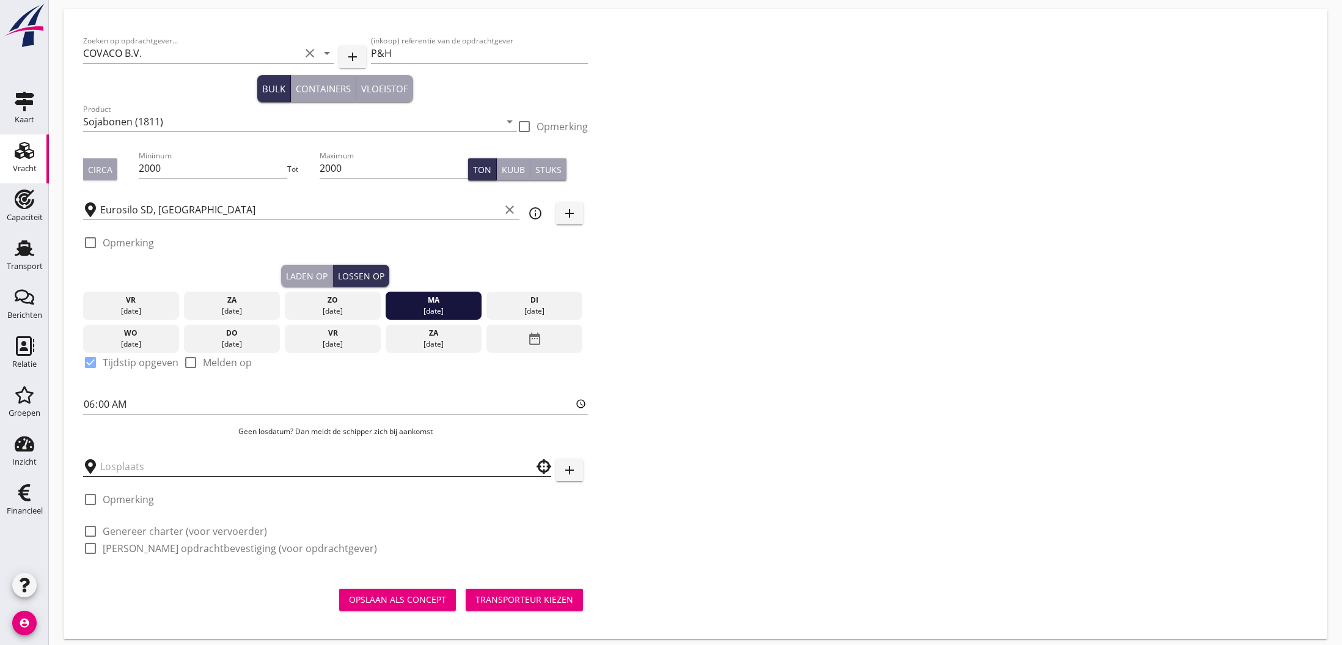
click at [218, 473] on input "text" at bounding box center [308, 467] width 417 height 20
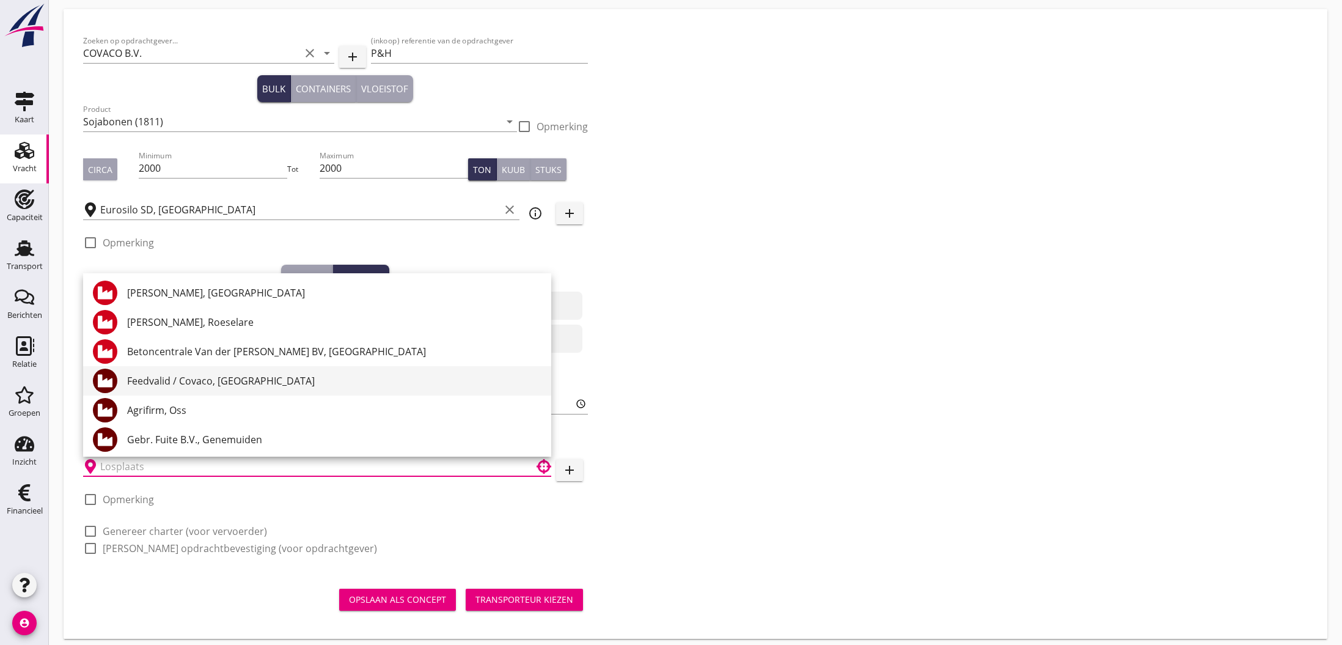
click at [197, 383] on div "Feedvalid / Covaco, [GEOGRAPHIC_DATA]" at bounding box center [334, 380] width 414 height 15
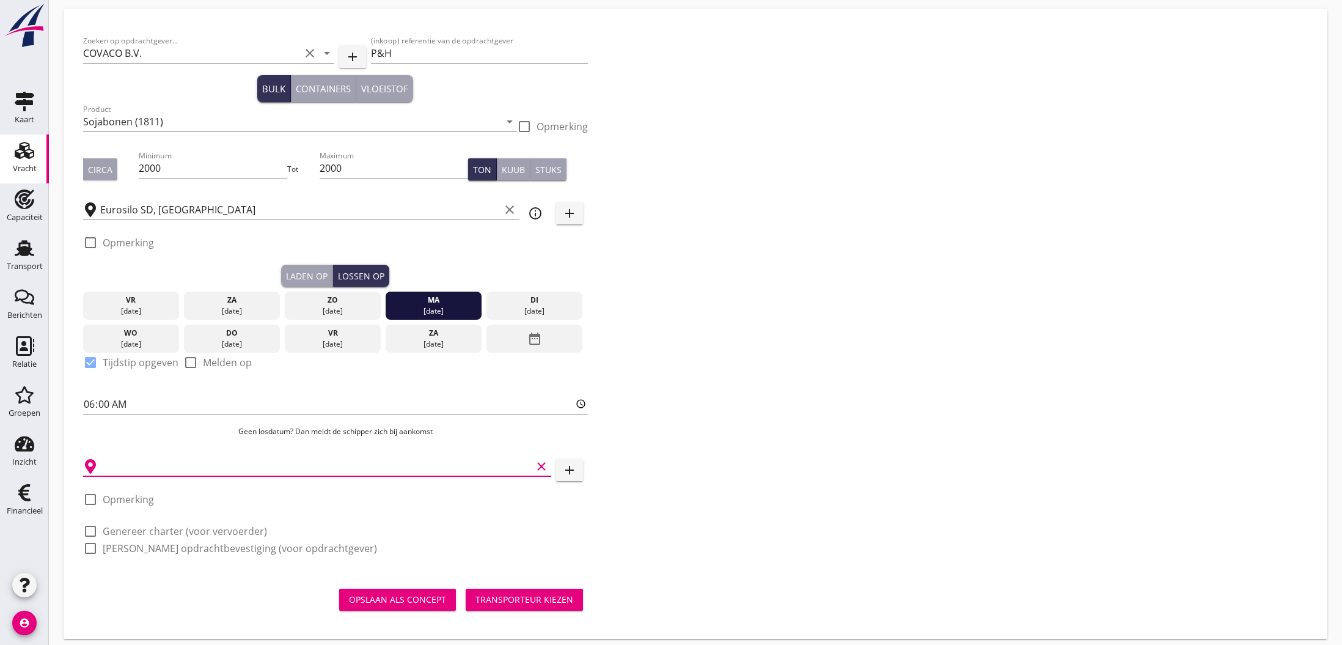
type input "Feedvalid / Covaco, [GEOGRAPHIC_DATA]"
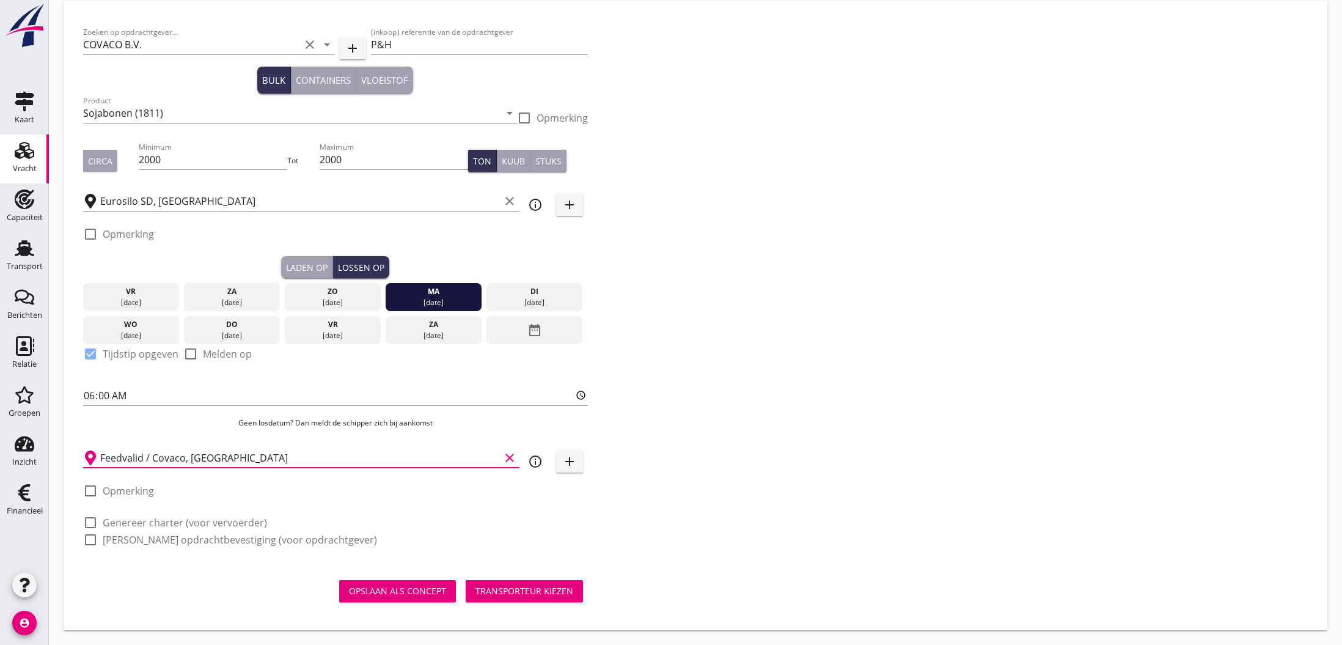
scroll to position [51, 0]
click at [123, 235] on label "Opmerking" at bounding box center [128, 234] width 51 height 12
checkbox input "true"
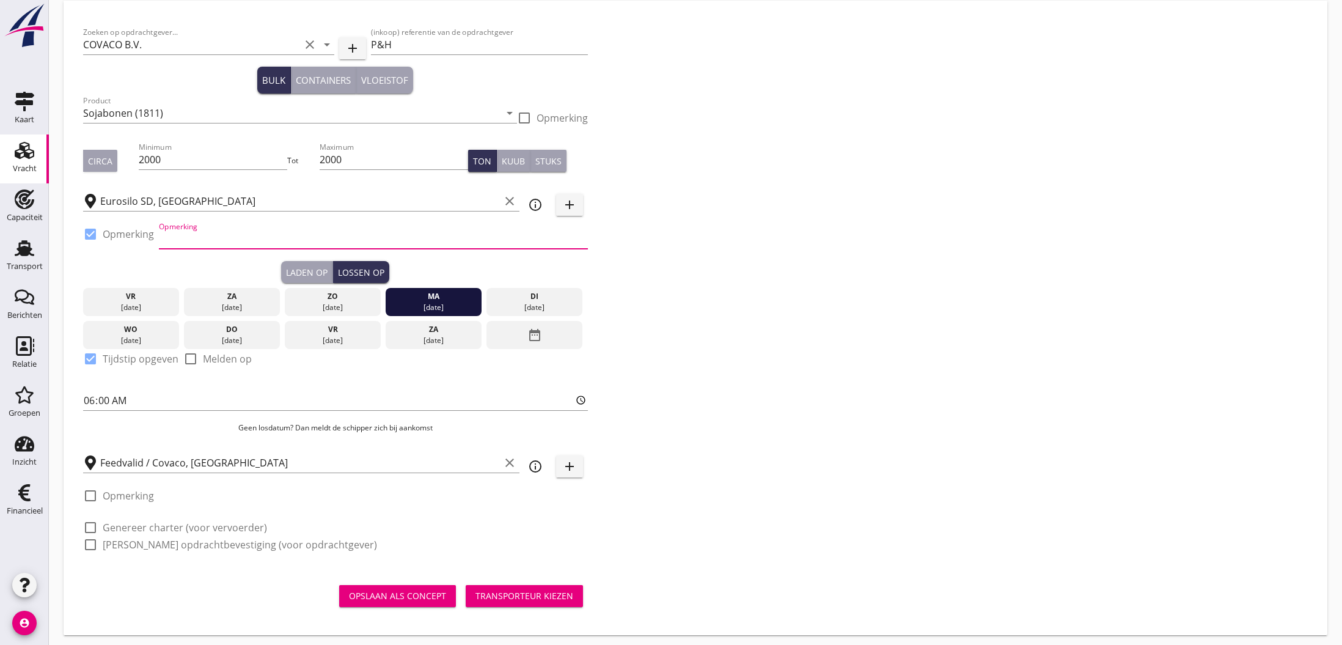
click at [173, 241] on input "Opmerking" at bounding box center [373, 239] width 429 height 20
click at [183, 239] on input "2000 ivm factuur/betaling" at bounding box center [373, 239] width 429 height 20
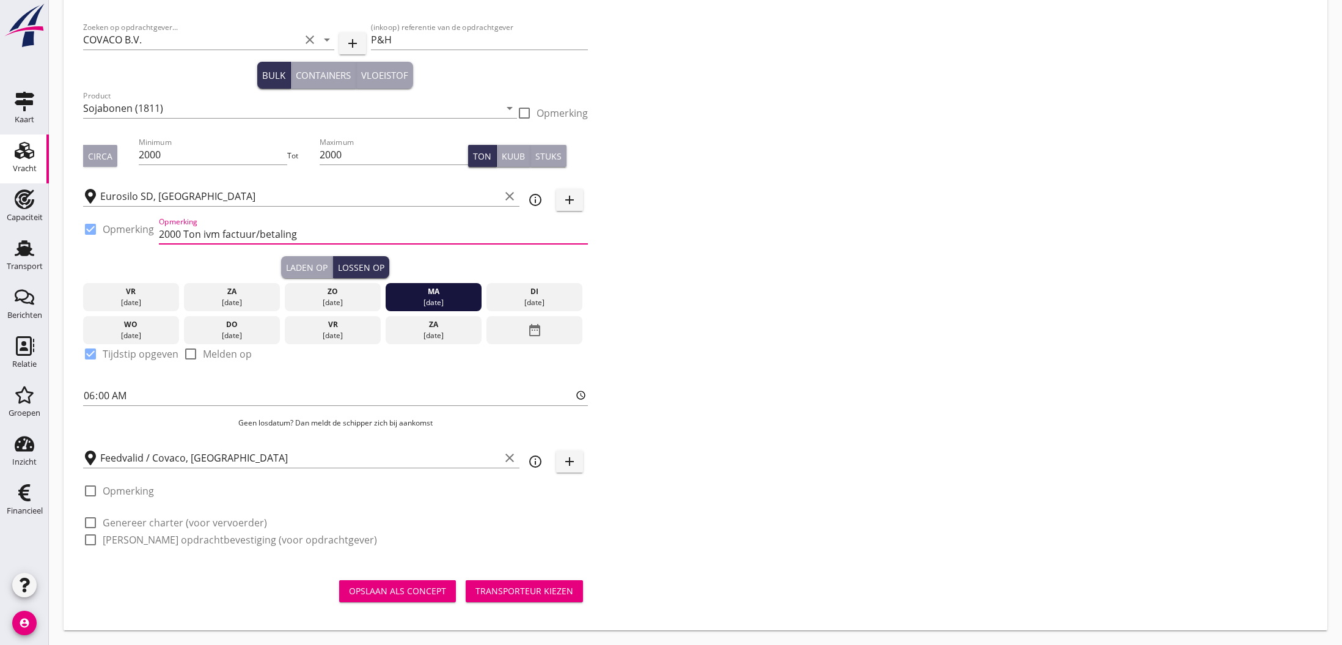
scroll to position [56, 0]
type input "2000 Ton ivm factuur/betaling"
click at [390, 594] on div "Opslaan als concept" at bounding box center [397, 590] width 97 height 13
